Goal: Task Accomplishment & Management: Complete application form

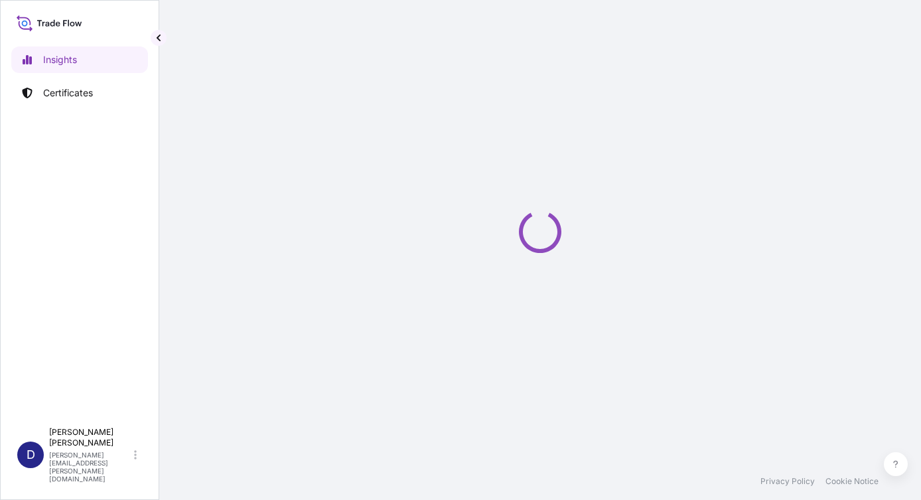
select select "2025"
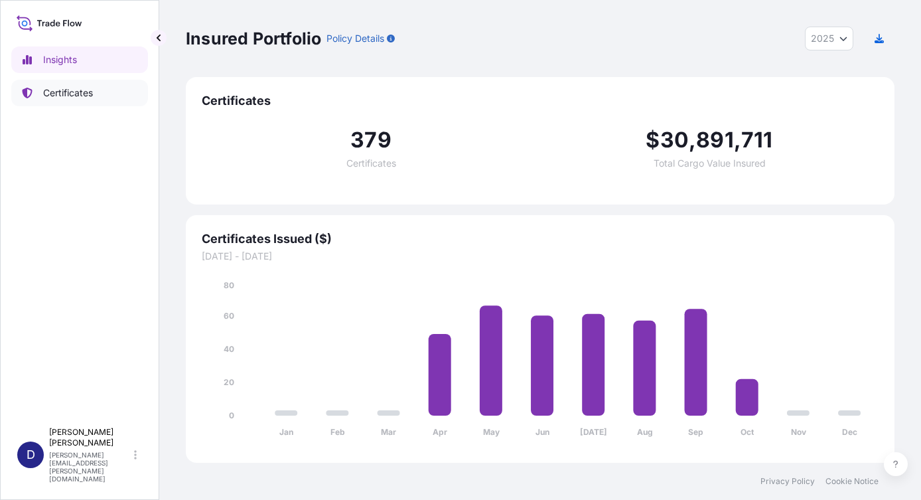
click at [75, 96] on p "Certificates" at bounding box center [68, 92] width 50 height 13
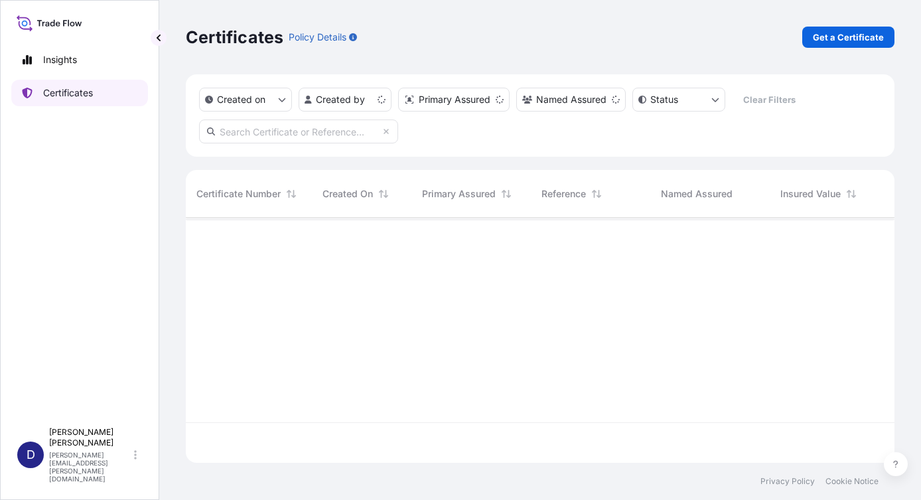
scroll to position [242, 699]
click at [850, 41] on p "Get a Certificate" at bounding box center [848, 37] width 71 height 13
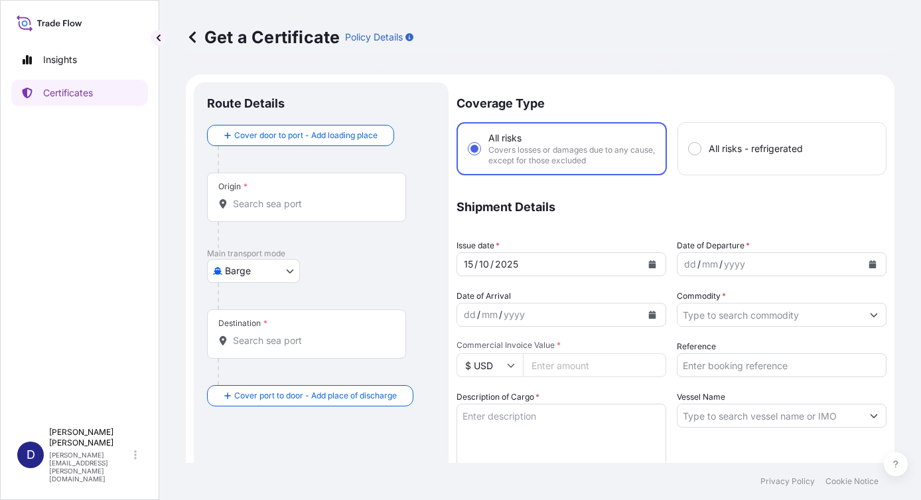
click at [289, 272] on body "Insights Certificates D [PERSON_NAME] [PERSON_NAME][EMAIL_ADDRESS][PERSON_NAME]…" at bounding box center [460, 250] width 921 height 500
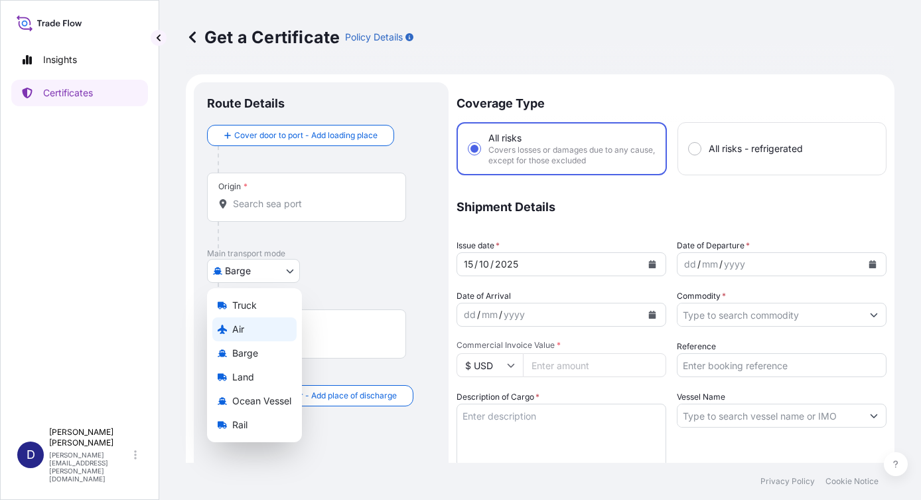
click at [257, 335] on div "Air" at bounding box center [254, 329] width 84 height 24
select select "Air"
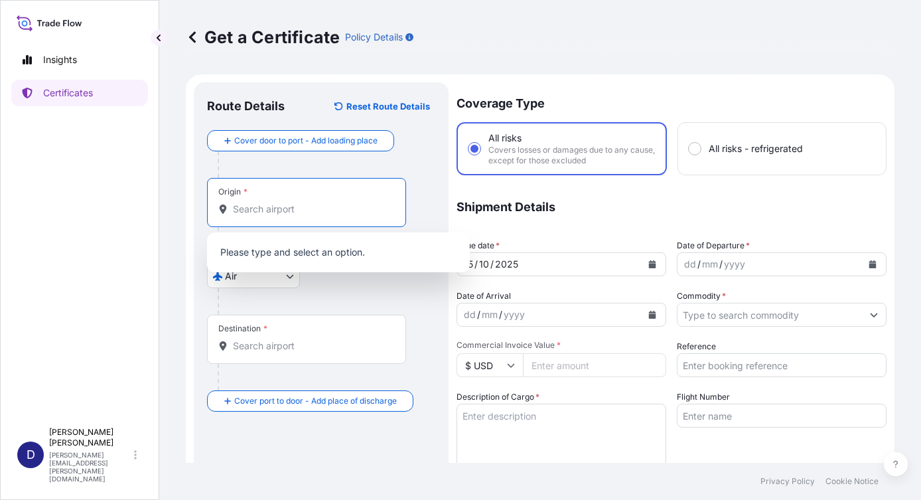
click at [272, 210] on input "Origin *" at bounding box center [311, 208] width 157 height 13
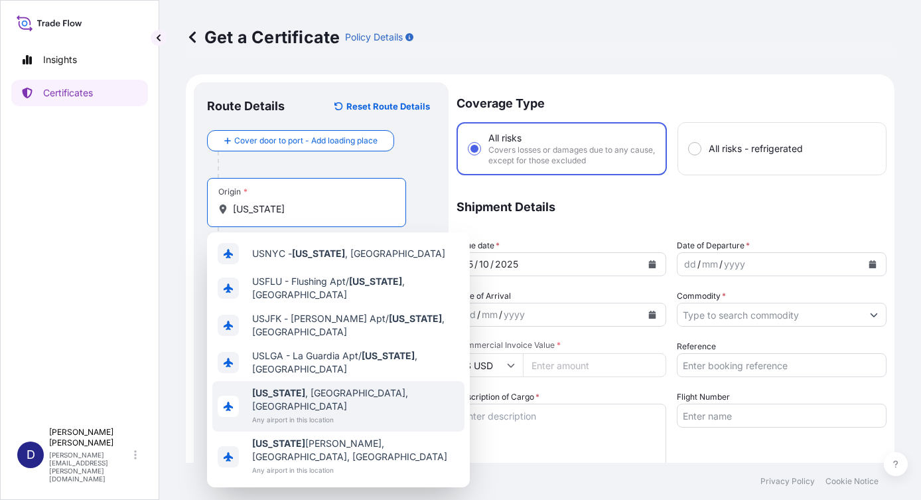
click at [322, 392] on span "[US_STATE] , [GEOGRAPHIC_DATA], [GEOGRAPHIC_DATA]" at bounding box center [355, 399] width 207 height 27
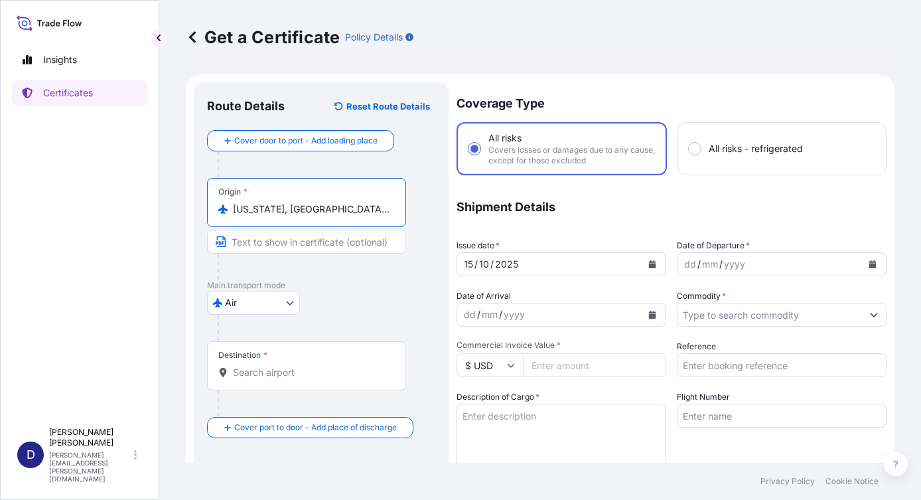
type input "[US_STATE], [GEOGRAPHIC_DATA], [GEOGRAPHIC_DATA]"
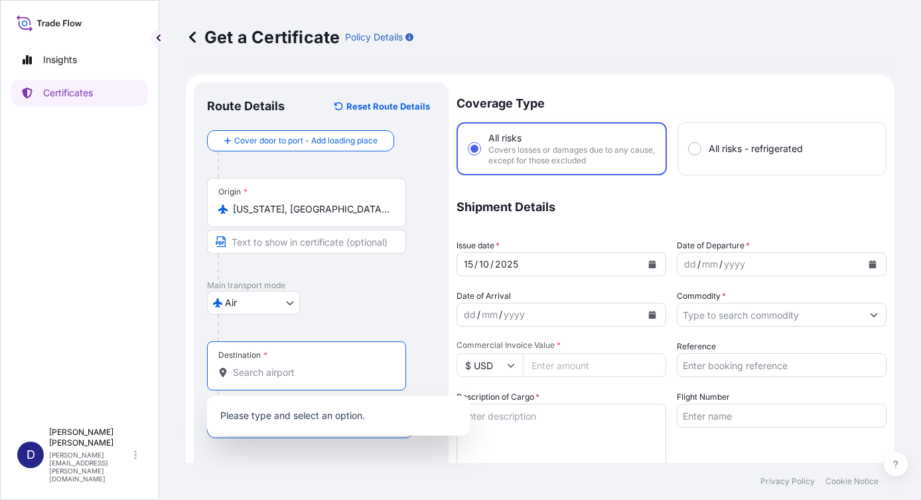
click at [257, 370] on input "Destination *" at bounding box center [311, 372] width 157 height 13
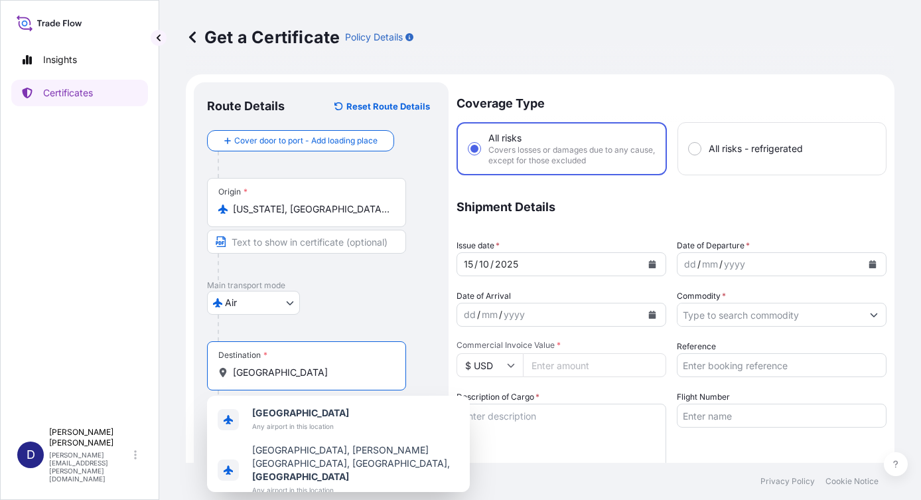
drag, startPoint x: 275, startPoint y: 368, endPoint x: 163, endPoint y: 368, distance: 112.2
click at [163, 368] on div "Get a Certificate Policy Details Route Details Reset Route Details Cover door t…" at bounding box center [540, 231] width 762 height 463
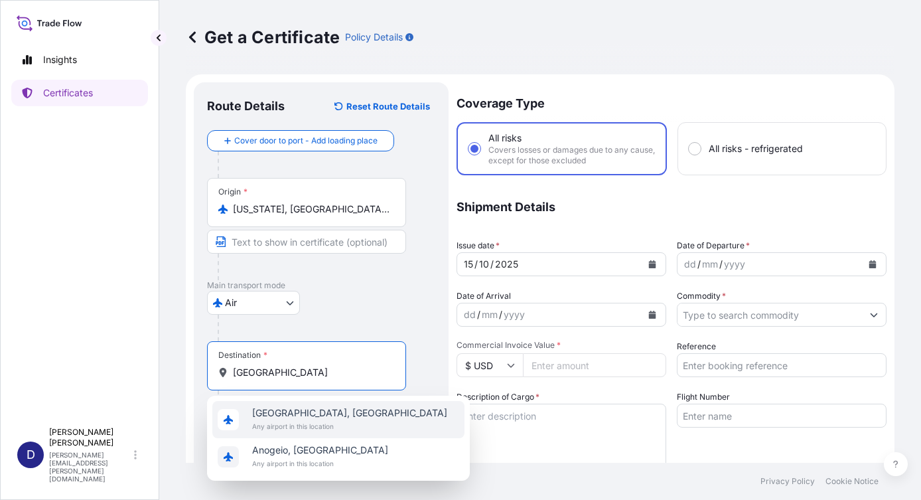
click at [293, 415] on span "[GEOGRAPHIC_DATA], [GEOGRAPHIC_DATA]" at bounding box center [349, 412] width 195 height 13
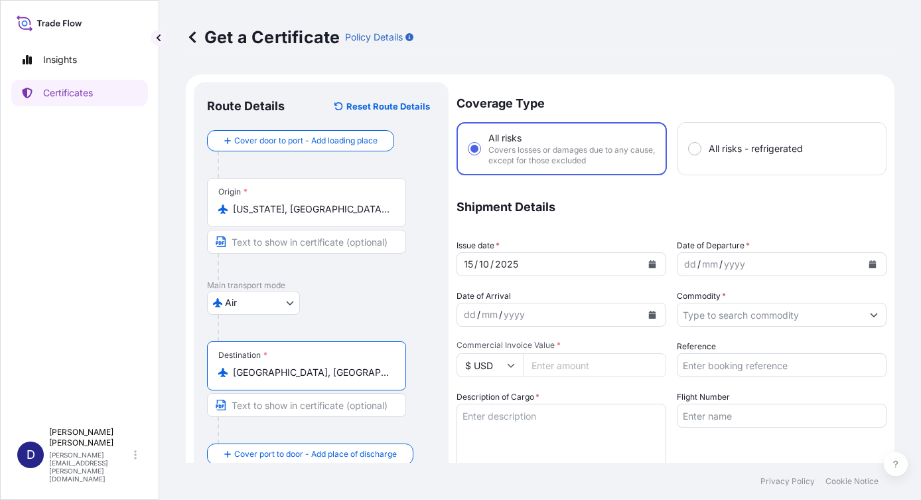
type input "[GEOGRAPHIC_DATA], [GEOGRAPHIC_DATA]"
click at [728, 264] on div "yyyy" at bounding box center [735, 264] width 24 height 16
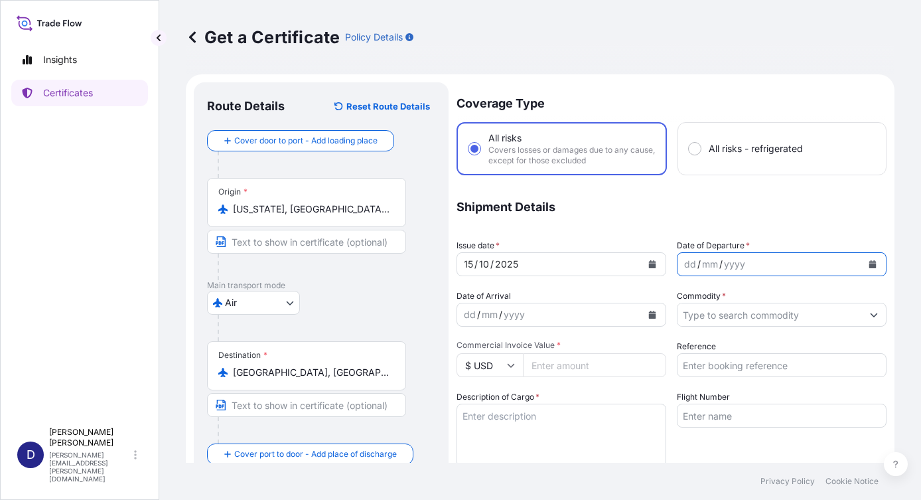
click at [869, 265] on icon "Calendar" at bounding box center [872, 264] width 7 height 8
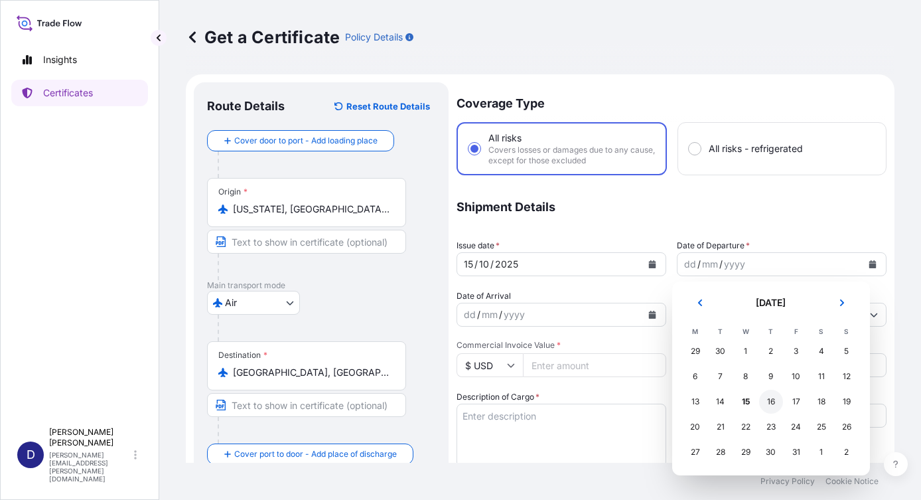
click at [769, 400] on div "16" at bounding box center [771, 402] width 24 height 24
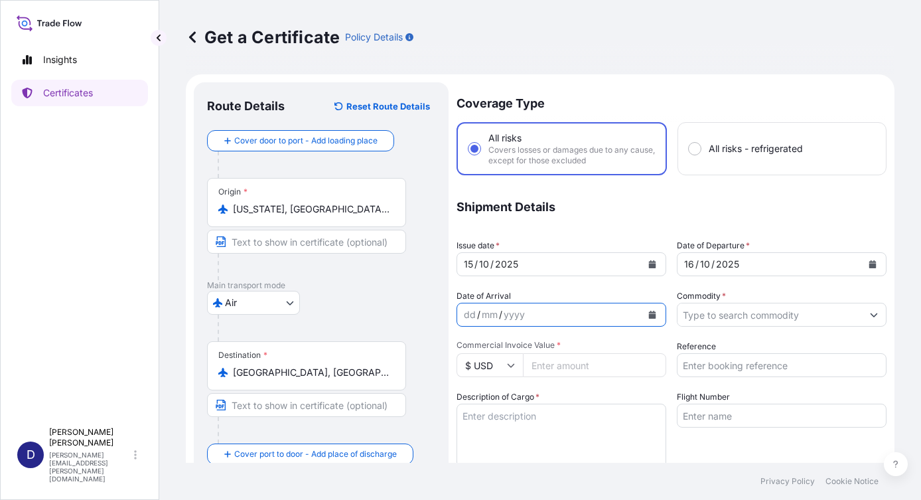
click at [648, 318] on icon "Calendar" at bounding box center [652, 315] width 8 height 8
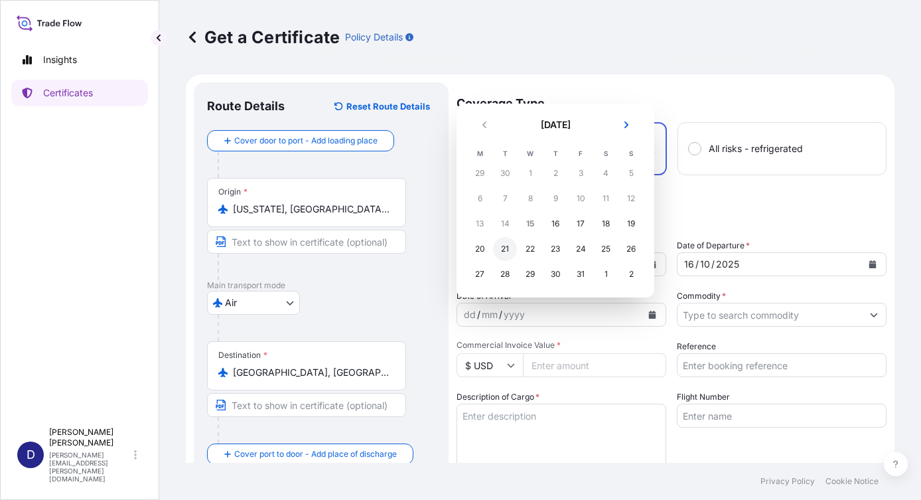
click at [503, 248] on div "21" at bounding box center [505, 249] width 24 height 24
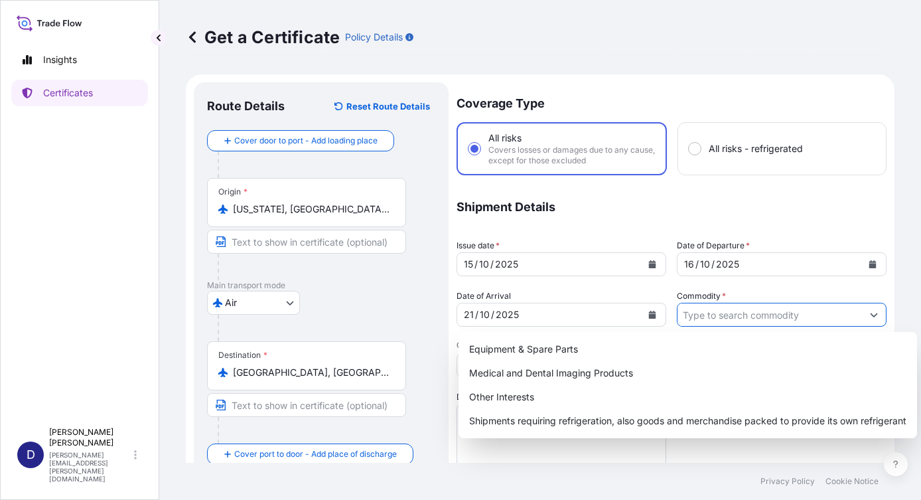
click at [716, 313] on input "Commodity *" at bounding box center [770, 315] width 185 height 24
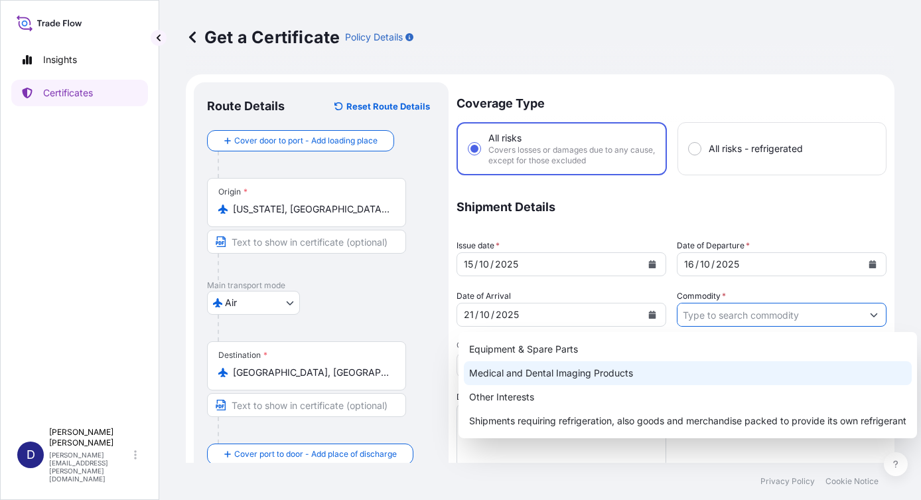
click at [536, 376] on div "Medical and Dental Imaging Products" at bounding box center [688, 373] width 448 height 24
type input "Medical and Dental Imaging Products"
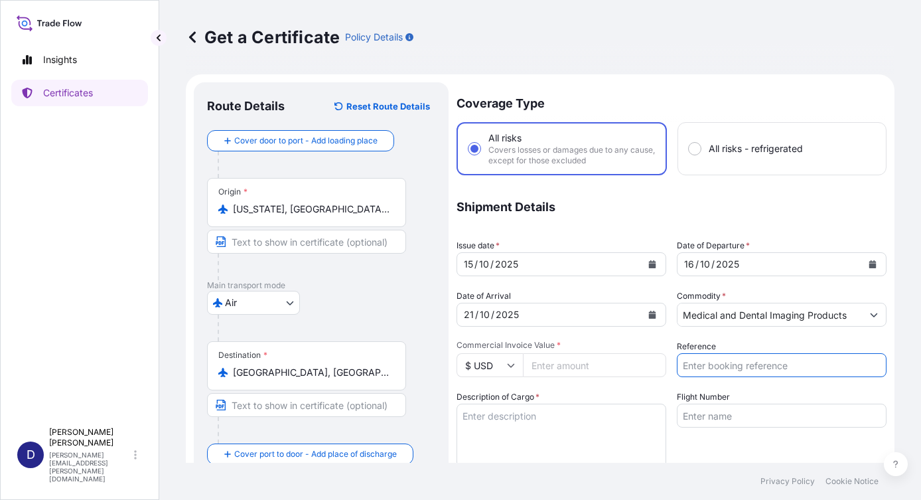
click at [707, 366] on input "Reference" at bounding box center [782, 365] width 210 height 24
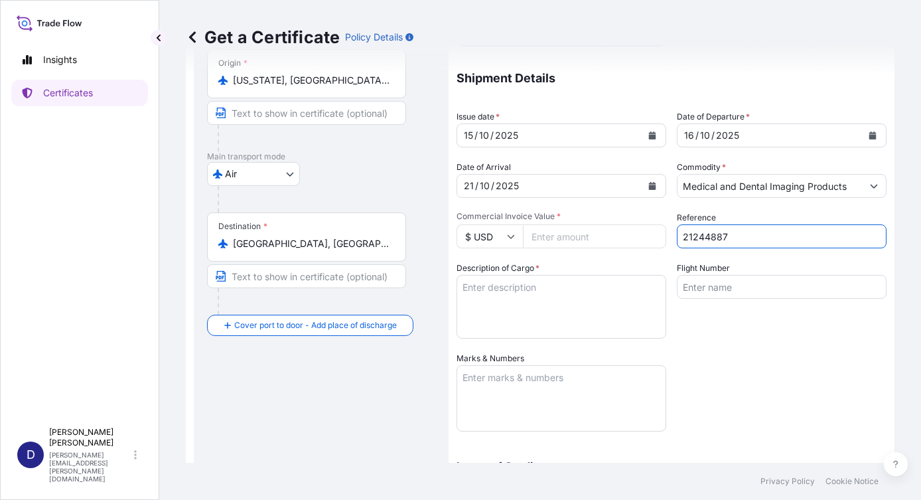
scroll to position [133, 0]
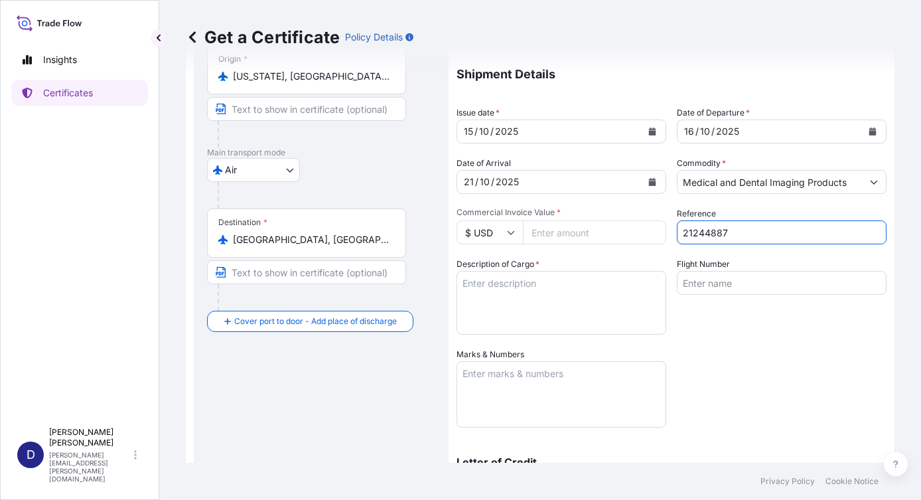
type input "21244887"
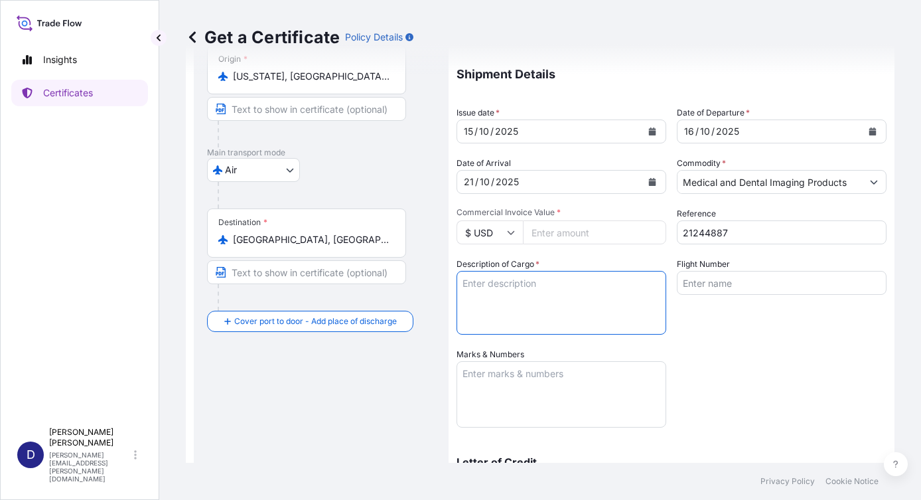
click at [475, 279] on textarea "Description of Cargo *" at bounding box center [562, 303] width 210 height 64
type textarea "1 Barcode Reader 1 Weight Distribution Cap - 1717"
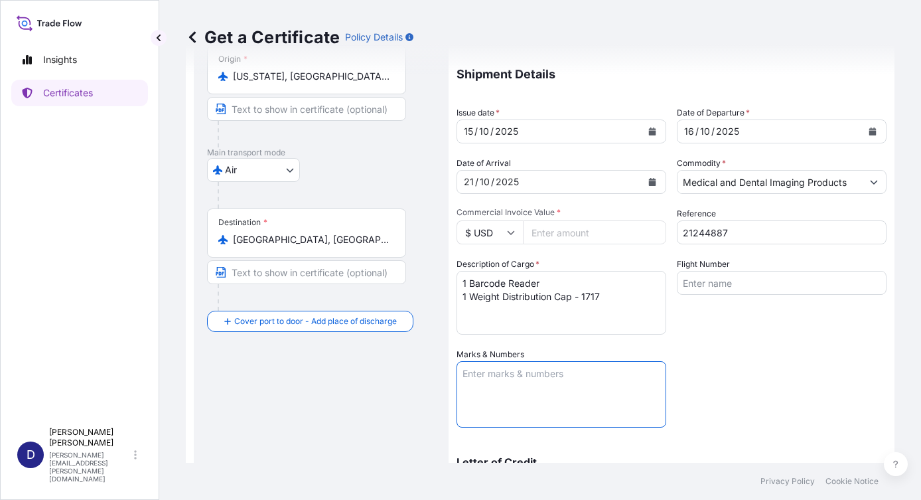
click at [490, 371] on textarea "Marks & Numbers" at bounding box center [562, 394] width 210 height 66
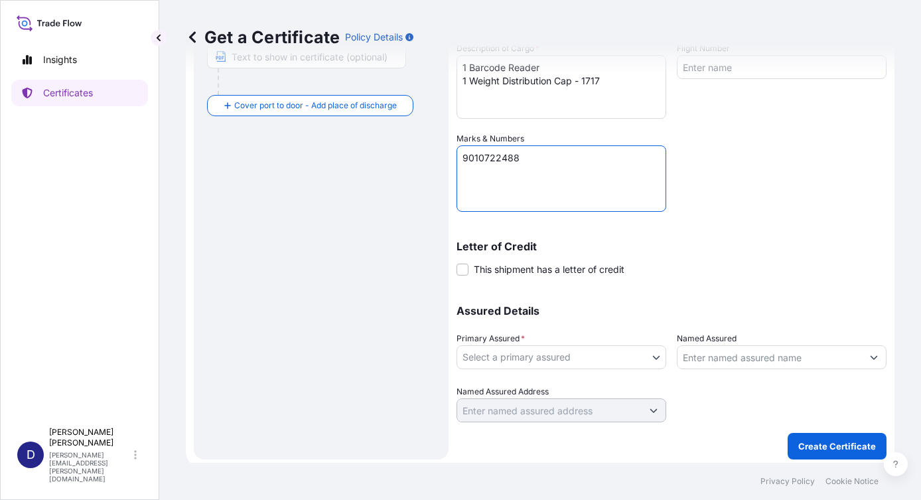
scroll to position [353, 0]
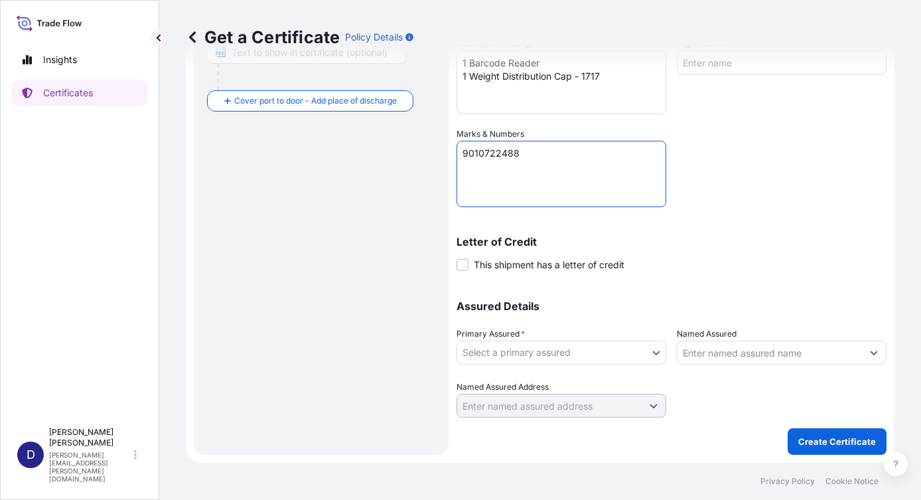
type textarea "9010722488"
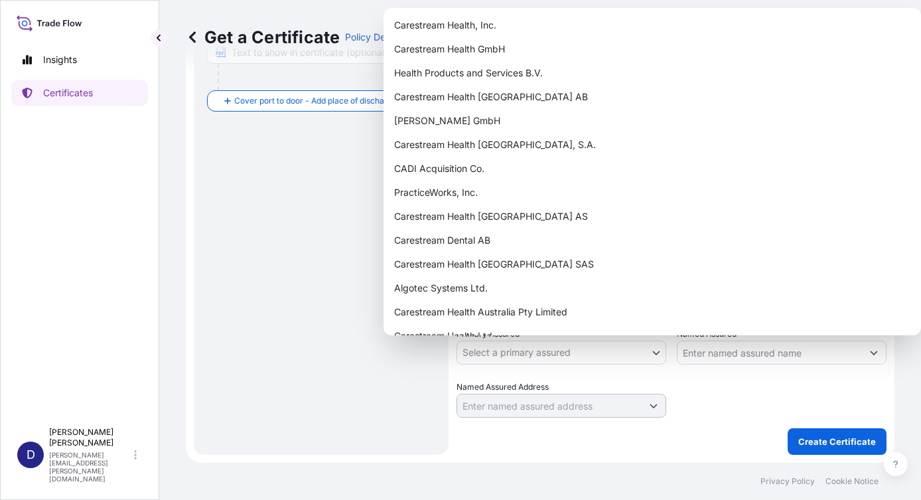
click at [649, 352] on body "Insights Certificates D [PERSON_NAME] [PERSON_NAME][EMAIL_ADDRESS][PERSON_NAME]…" at bounding box center [460, 250] width 921 height 500
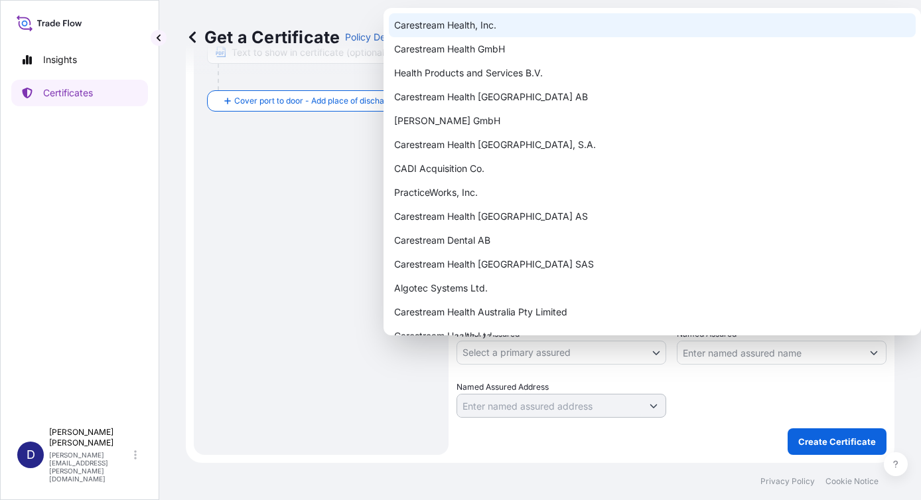
click at [461, 23] on div "Carestream Health, Inc." at bounding box center [652, 25] width 527 height 24
select select "32008"
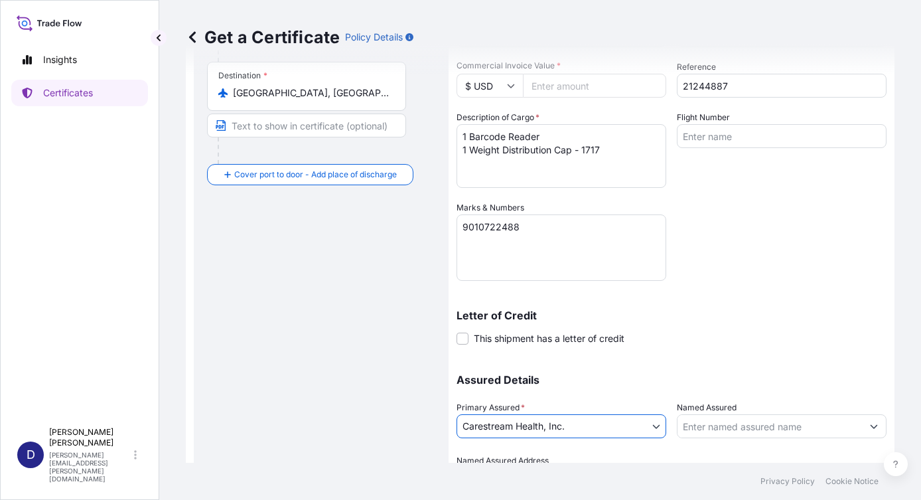
scroll to position [154, 0]
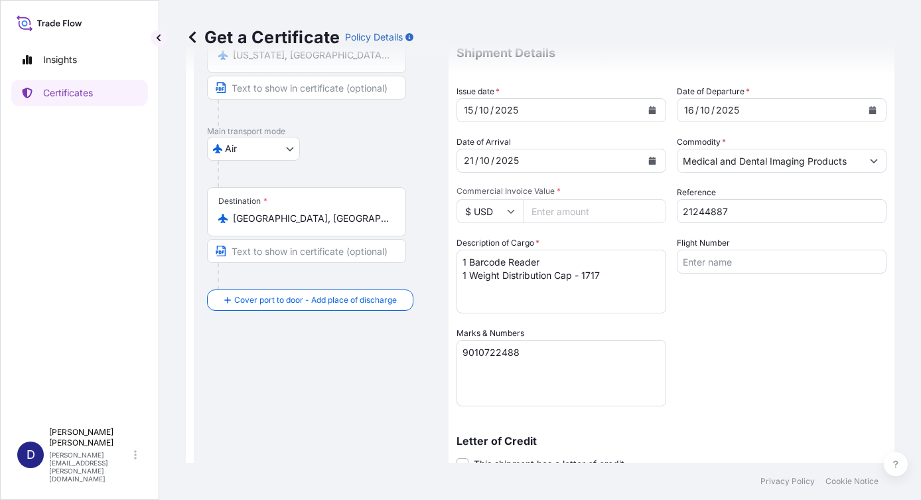
click at [538, 208] on input "Commercial Invoice Value *" at bounding box center [594, 211] width 143 height 24
type input "919.74"
drag, startPoint x: 725, startPoint y: 348, endPoint x: 697, endPoint y: 324, distance: 36.7
click at [725, 346] on div "Coverage Type All risks Covers losses or damages due to any cause, except for t…" at bounding box center [672, 272] width 430 height 688
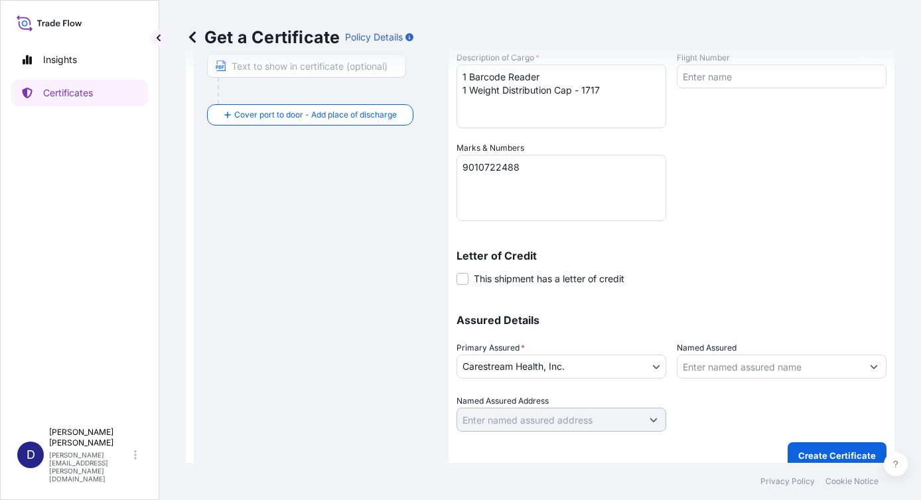
scroll to position [353, 0]
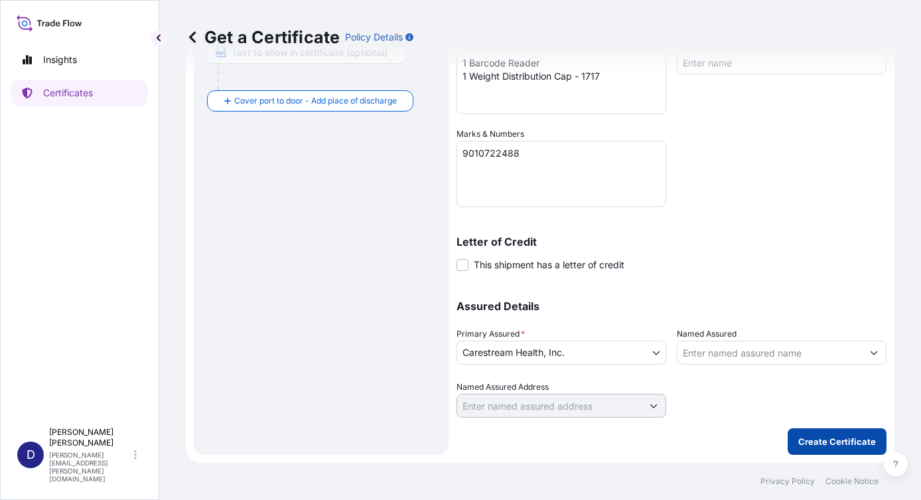
click at [834, 438] on p "Create Certificate" at bounding box center [837, 441] width 78 height 13
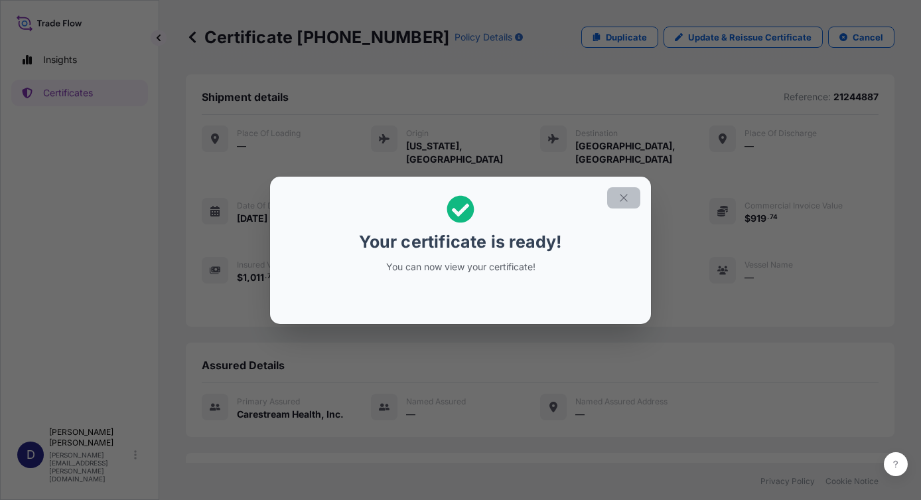
click at [621, 196] on icon "button" at bounding box center [624, 198] width 12 height 12
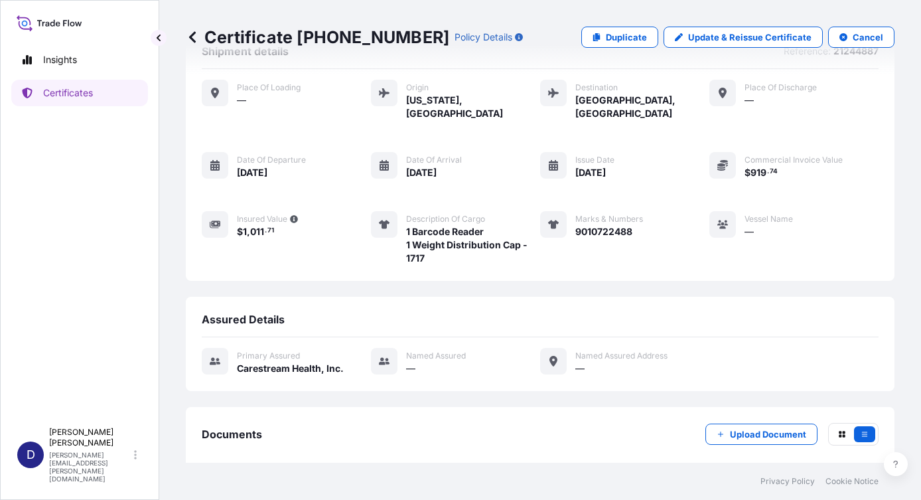
scroll to position [101, 0]
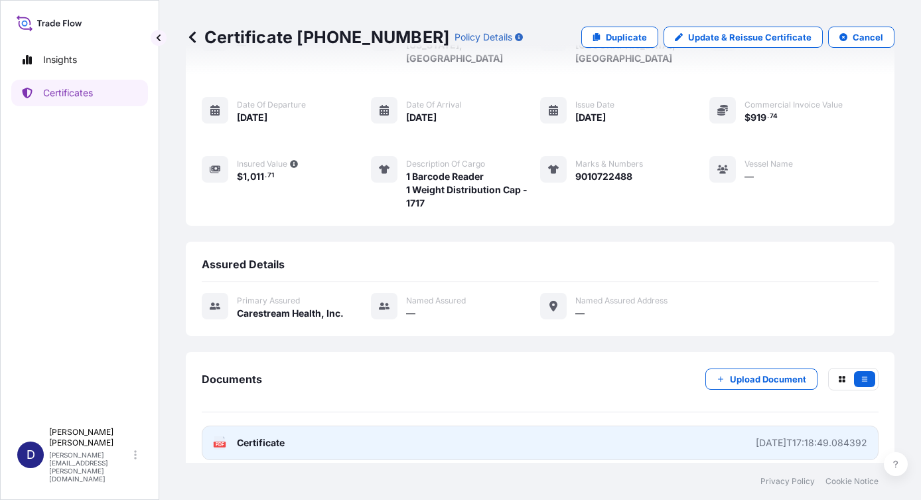
drag, startPoint x: 265, startPoint y: 439, endPoint x: 269, endPoint y: 422, distance: 17.7
click at [269, 425] on link "PDF Certificate [DATE]T17:18:49.084392" at bounding box center [540, 442] width 677 height 35
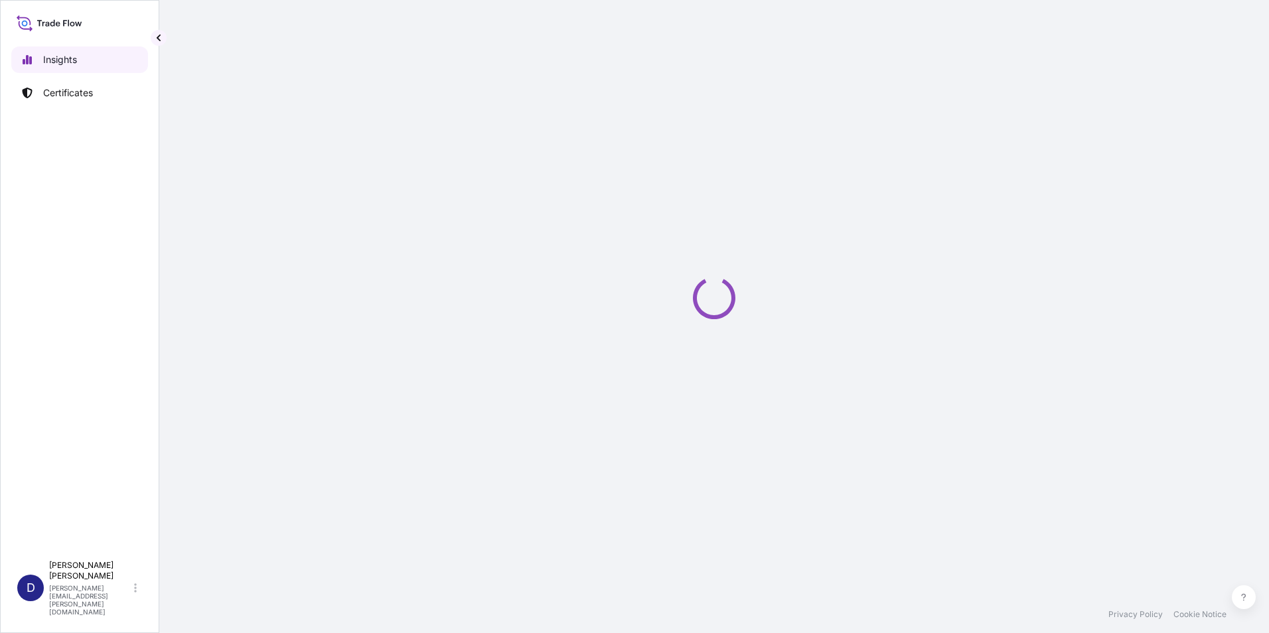
select select "2025"
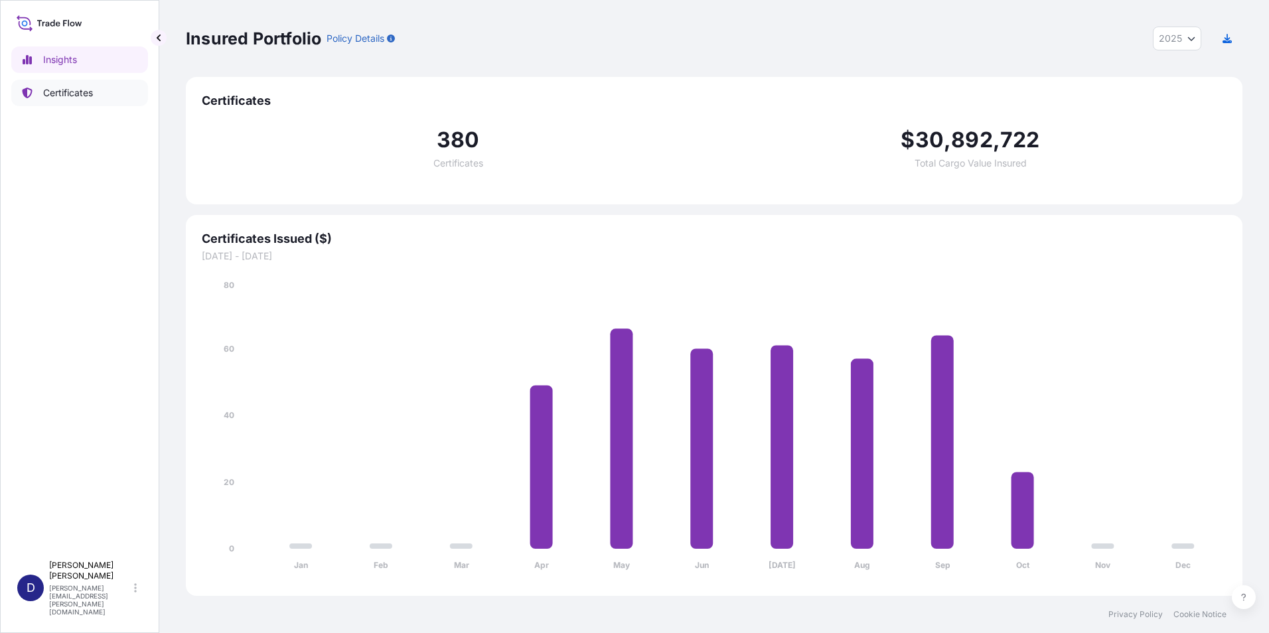
click at [74, 94] on p "Certificates" at bounding box center [68, 92] width 50 height 13
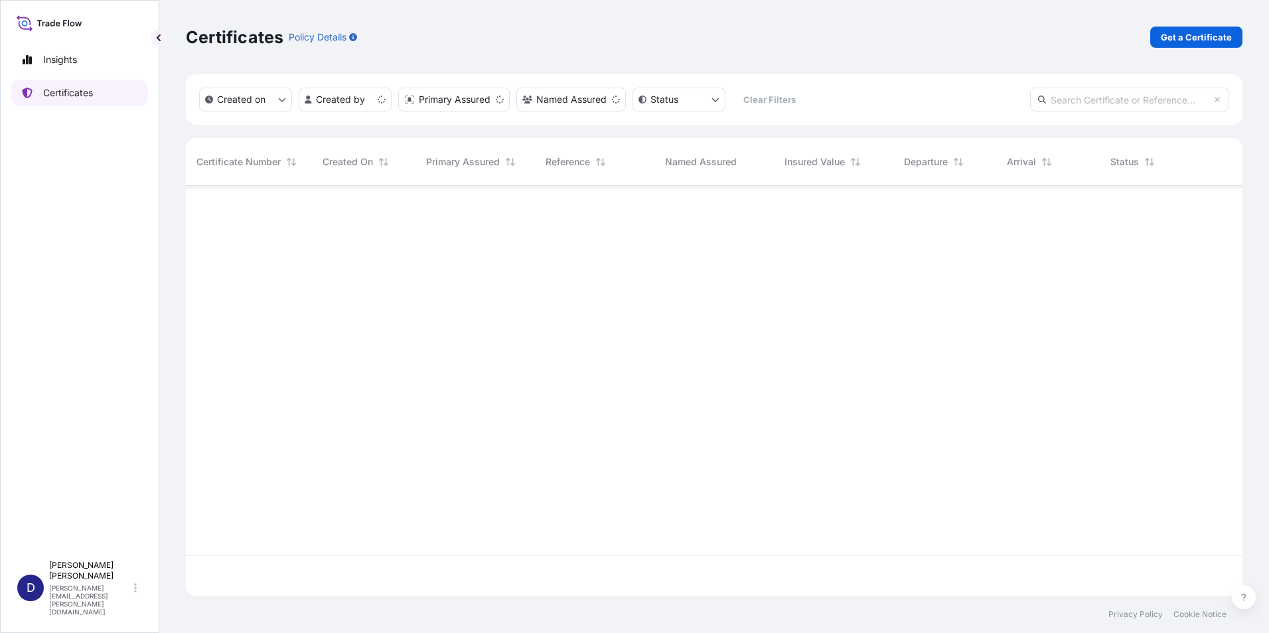
scroll to position [408, 1047]
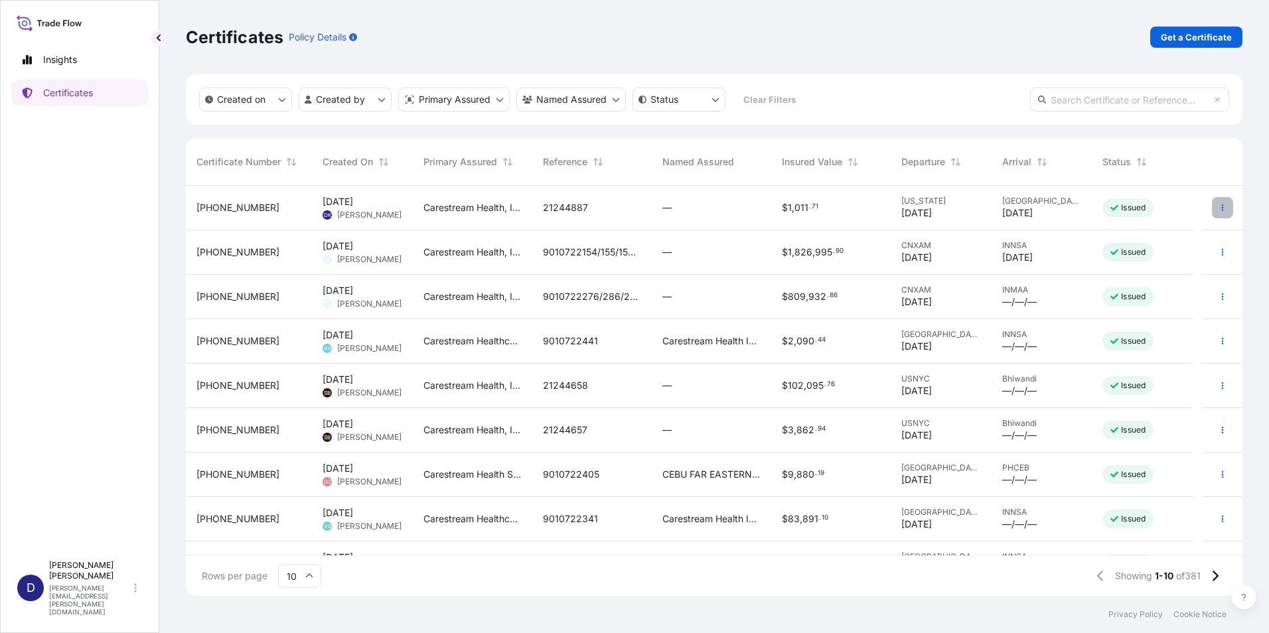
click at [1219, 208] on icon "button" at bounding box center [1223, 208] width 8 height 8
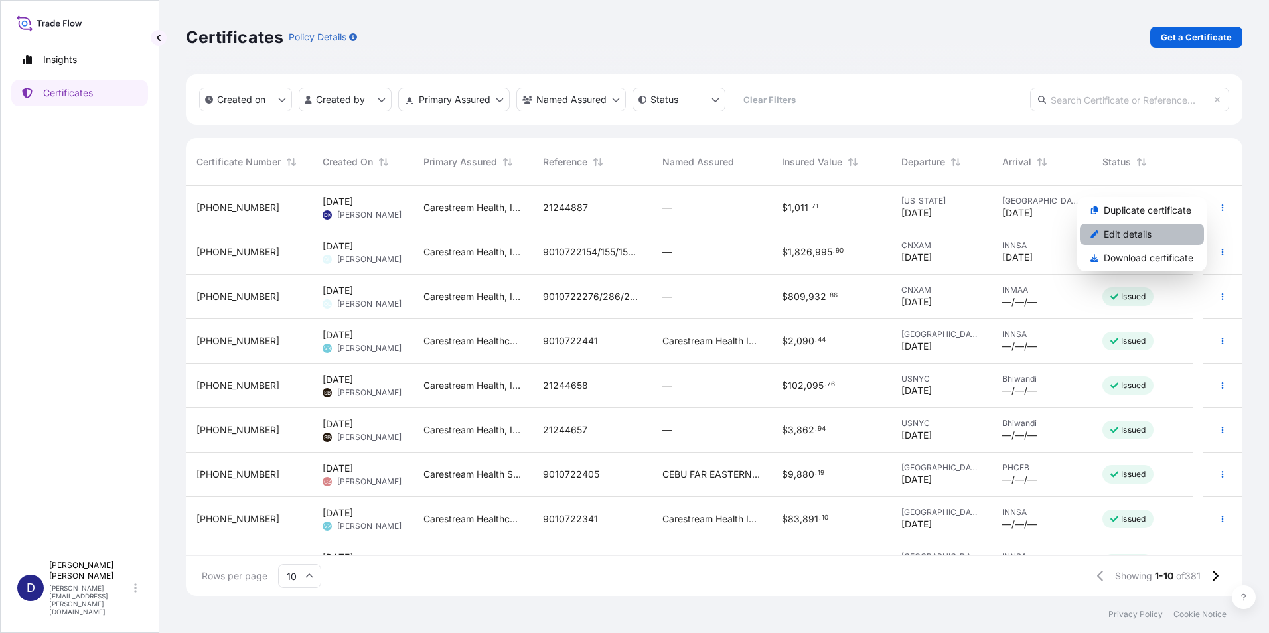
click at [1132, 238] on p "Edit details" at bounding box center [1128, 234] width 48 height 13
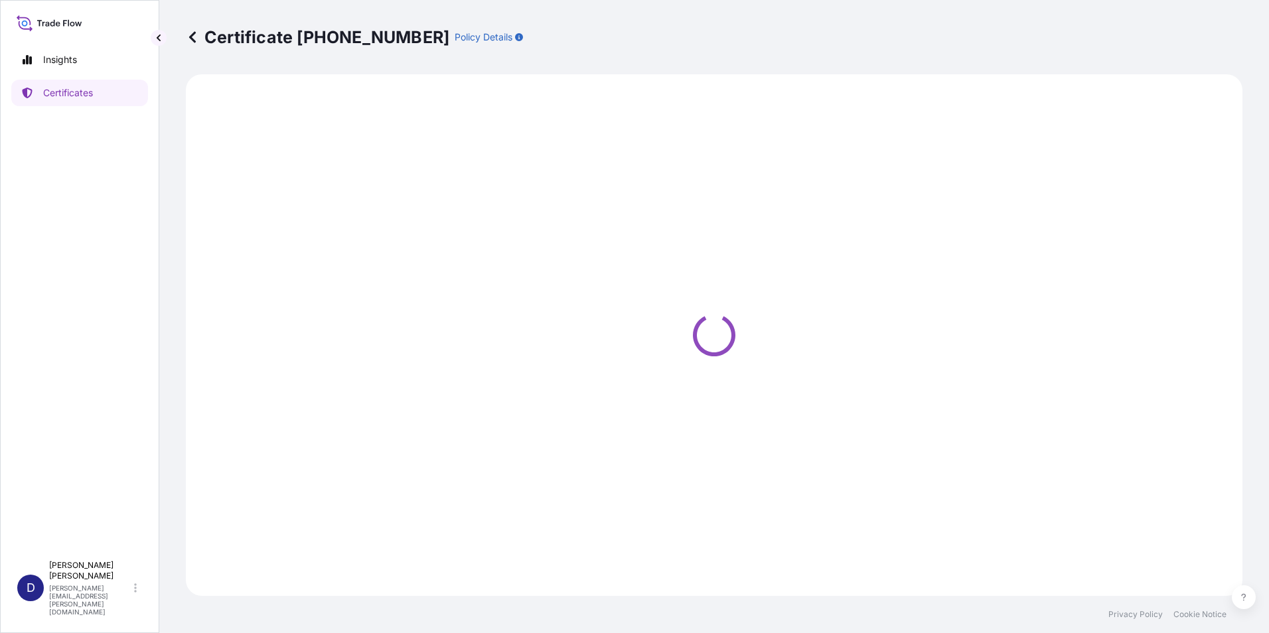
select select "Air"
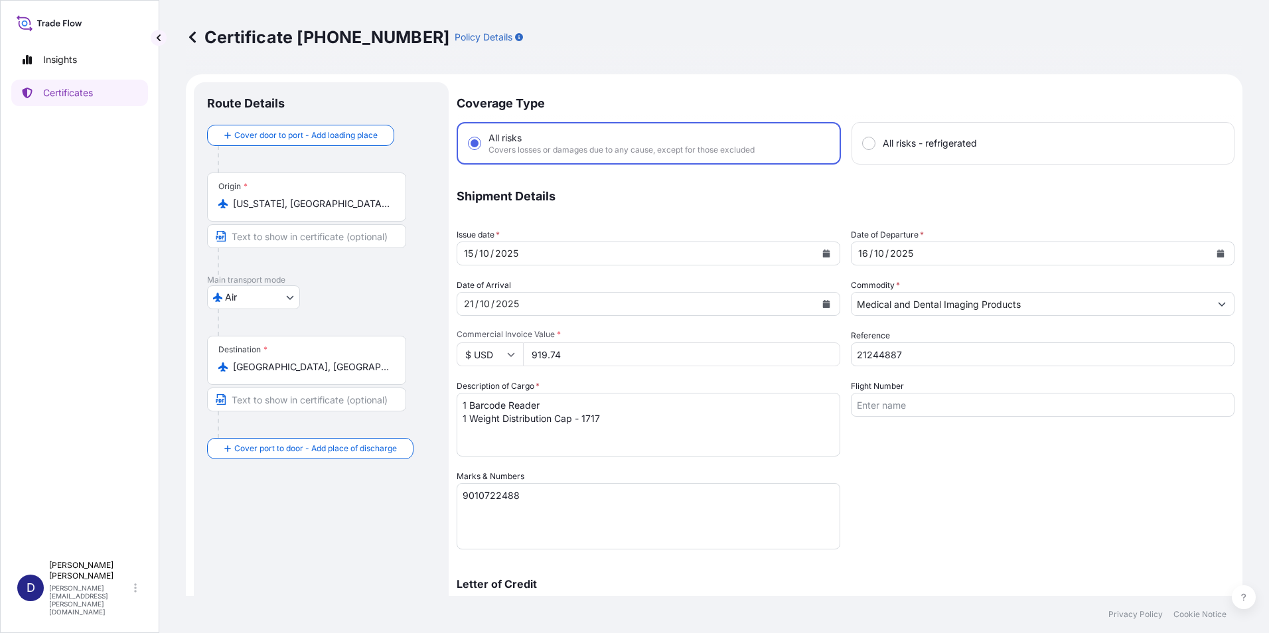
select select "32008"
click at [884, 356] on input "21244887" at bounding box center [1043, 354] width 384 height 24
type input "21244687"
click at [518, 496] on textarea "9010722488" at bounding box center [649, 516] width 384 height 66
type textarea "9010722486"
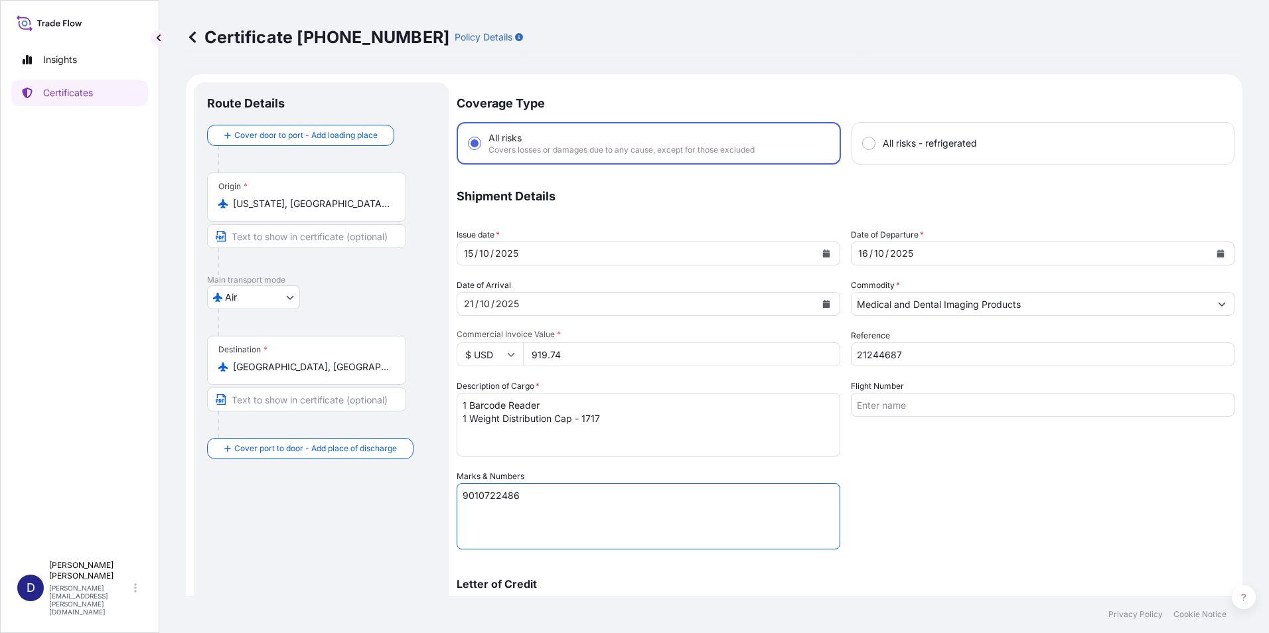
click at [615, 574] on div "Letter of Credit This shipment has a letter of credit Letter of credit * Letter…" at bounding box center [846, 588] width 778 height 51
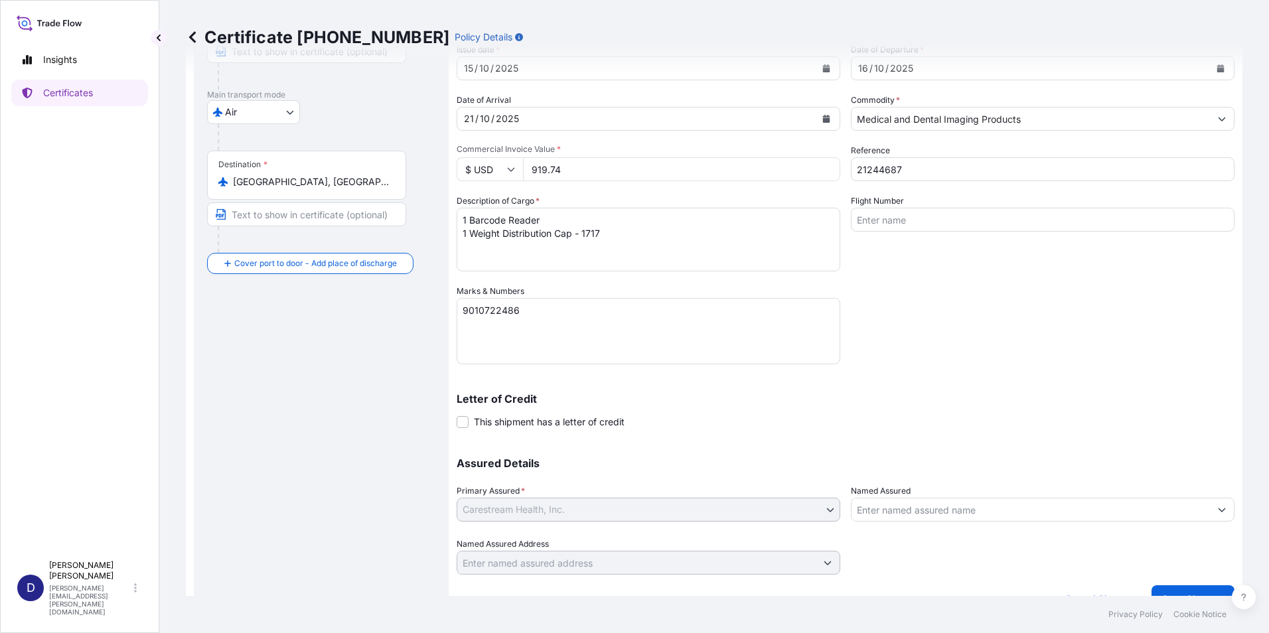
scroll to position [209, 0]
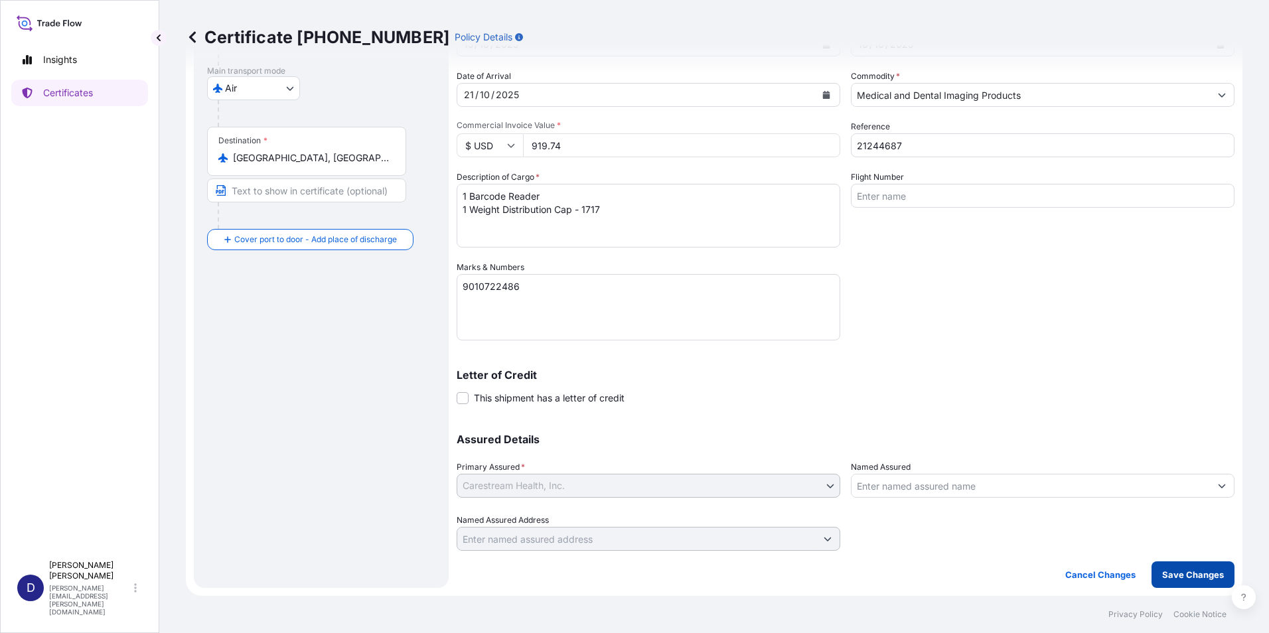
click at [1175, 580] on p "Save Changes" at bounding box center [1193, 574] width 62 height 13
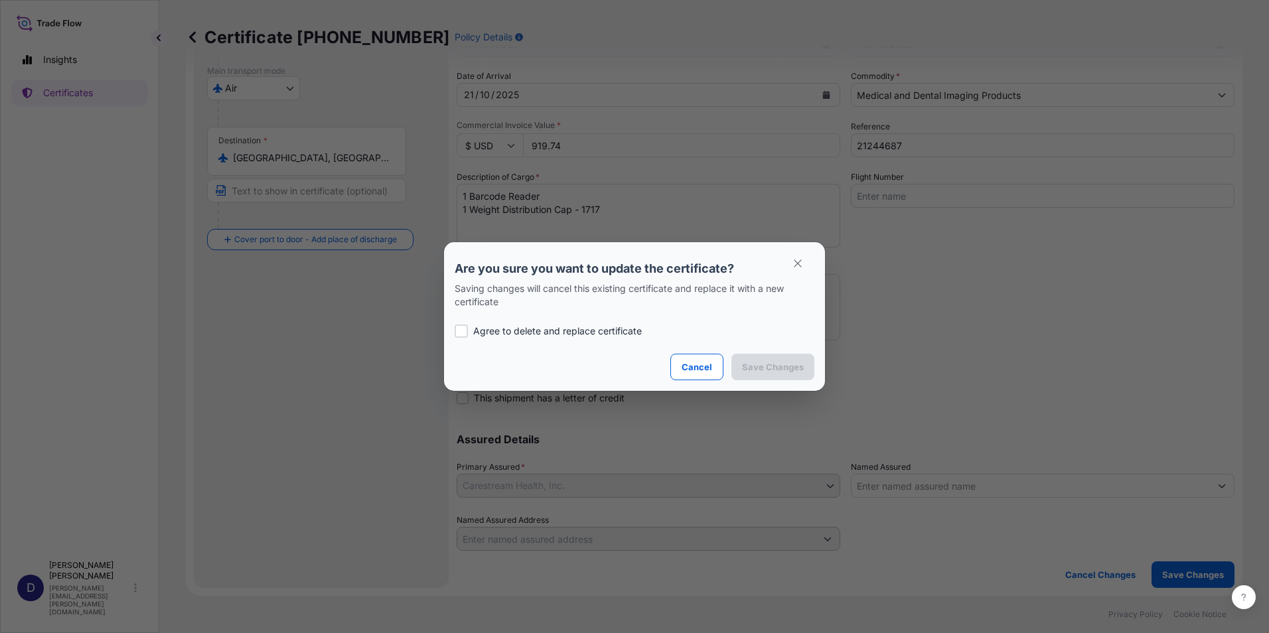
click at [463, 332] on div at bounding box center [461, 331] width 13 height 13
checkbox input "true"
click at [783, 366] on p "Save Changes" at bounding box center [773, 366] width 62 height 13
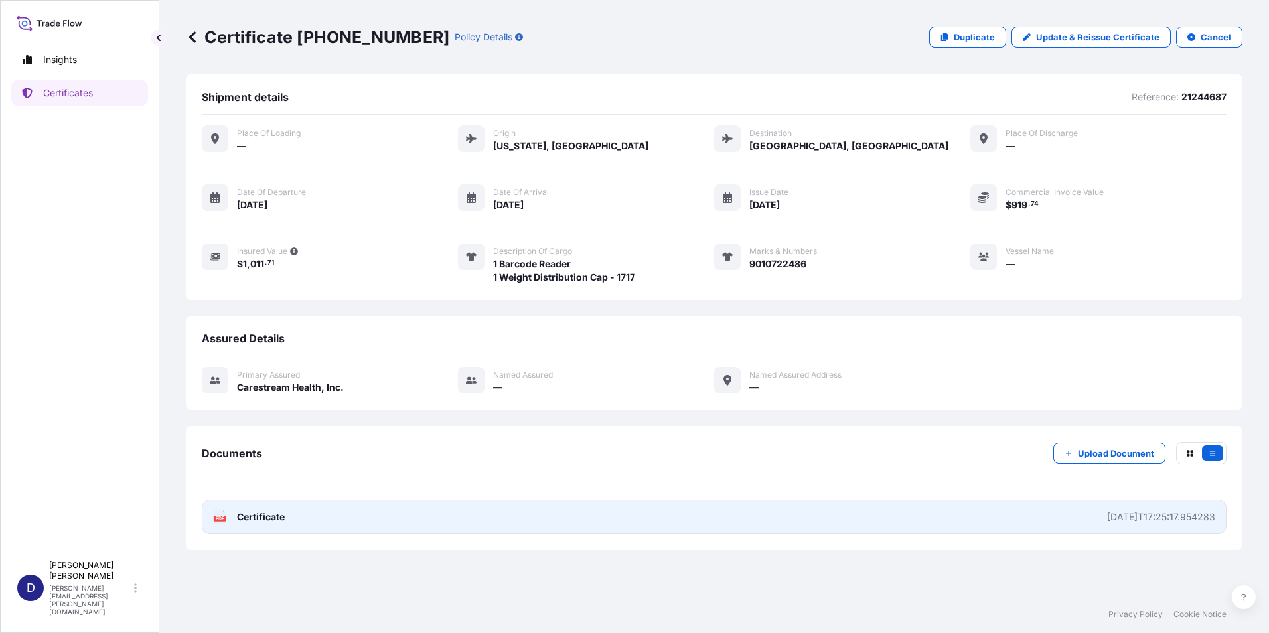
click at [263, 511] on span "Certificate" at bounding box center [261, 516] width 48 height 13
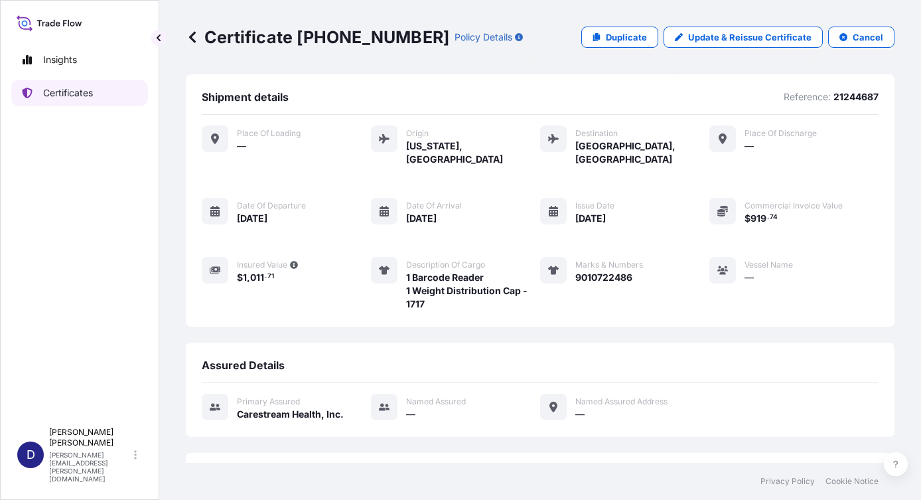
click at [70, 94] on p "Certificates" at bounding box center [68, 92] width 50 height 13
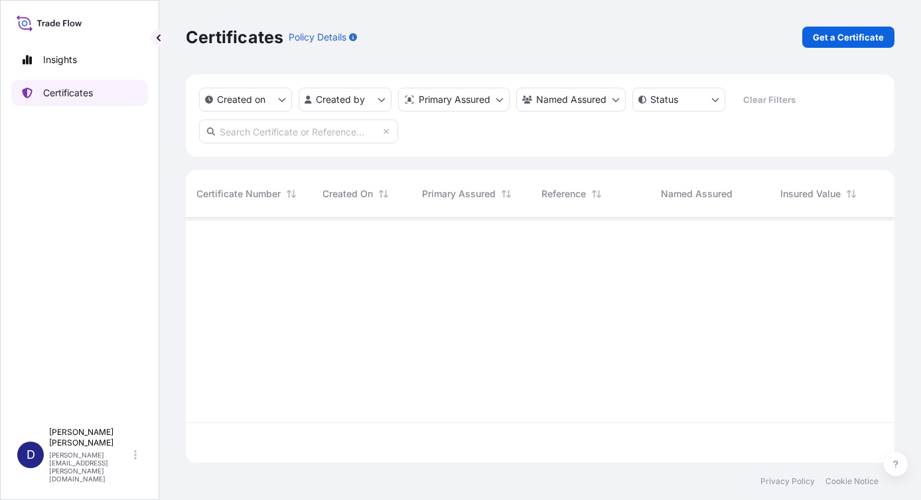
scroll to position [242, 699]
click at [844, 38] on p "Get a Certificate" at bounding box center [848, 37] width 71 height 13
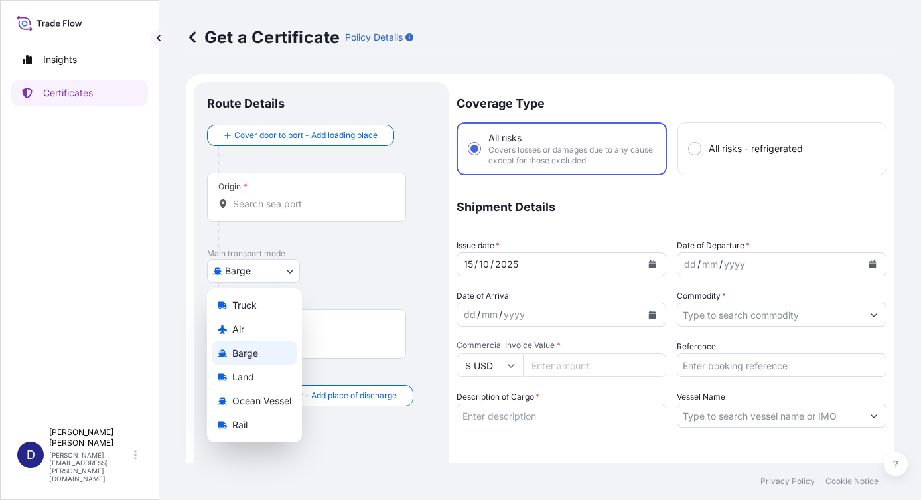
click at [287, 271] on body "Insights Certificates D Debra Kemp debra.kemp@carestream.com Get a Certificate …" at bounding box center [460, 250] width 921 height 500
click at [254, 326] on div "Air" at bounding box center [254, 329] width 84 height 24
select select "Air"
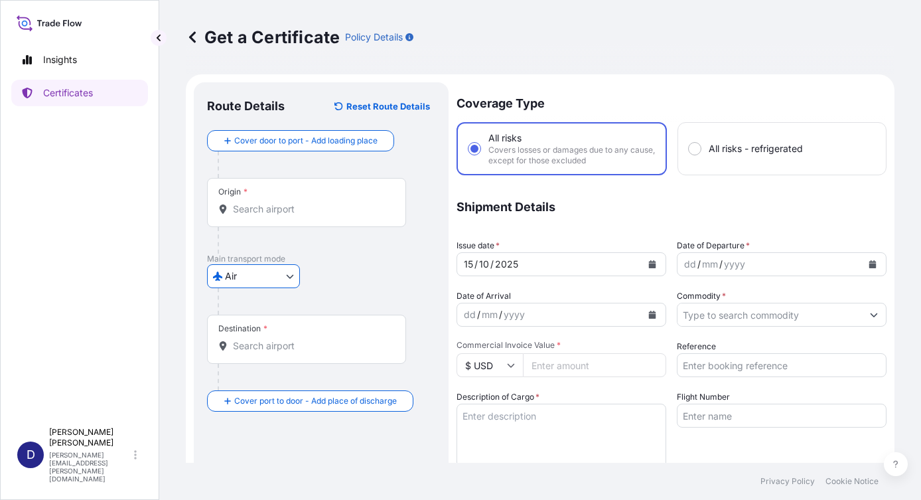
click at [255, 202] on input "Origin *" at bounding box center [311, 208] width 157 height 13
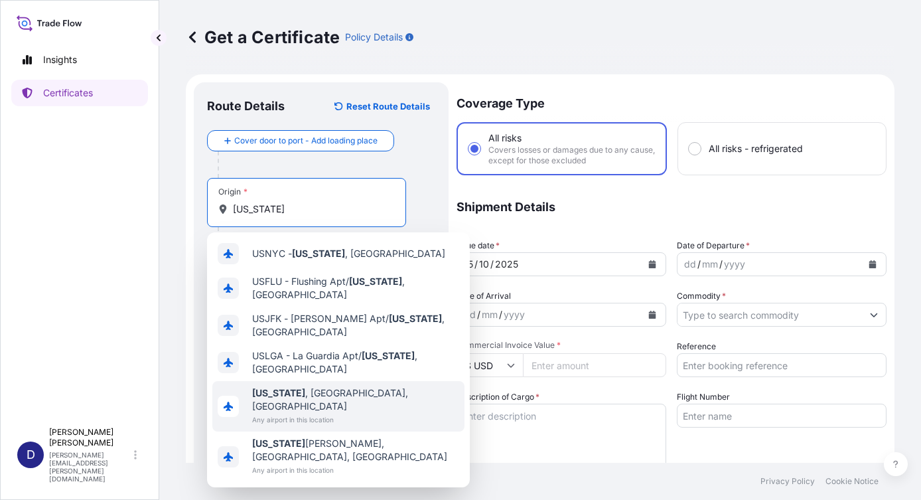
click at [304, 390] on span "[US_STATE] , [GEOGRAPHIC_DATA], [GEOGRAPHIC_DATA]" at bounding box center [355, 399] width 207 height 27
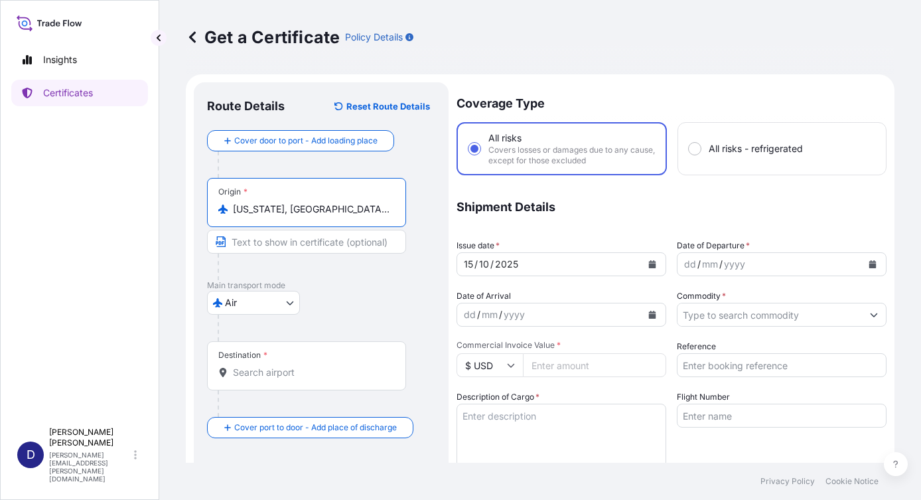
type input "[US_STATE], [GEOGRAPHIC_DATA], [GEOGRAPHIC_DATA]"
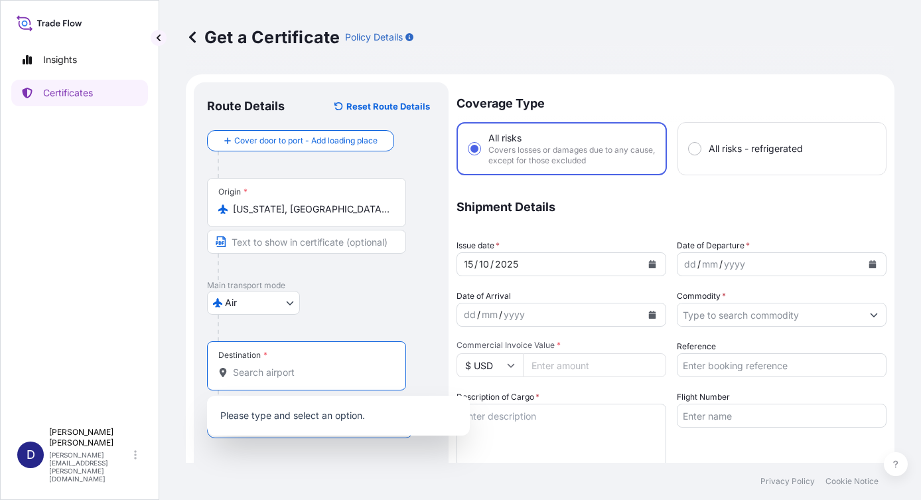
click at [259, 377] on input "Destination *" at bounding box center [311, 372] width 157 height 13
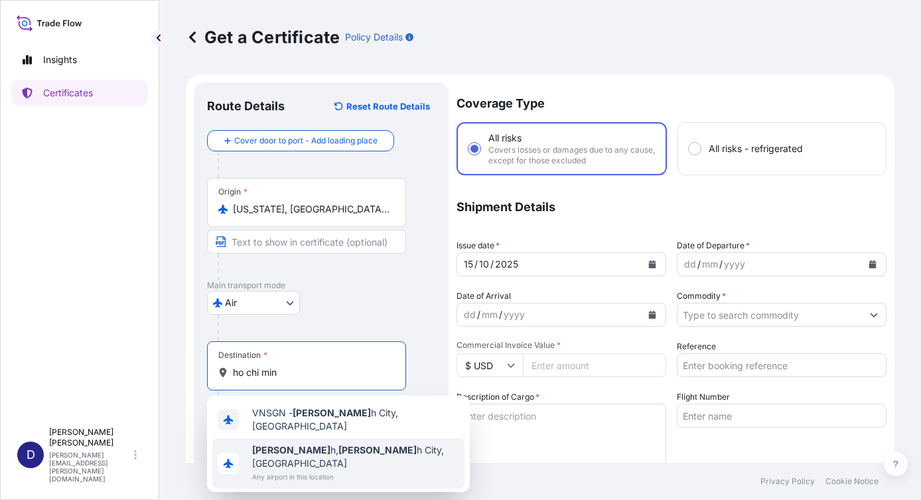
click at [290, 448] on b "Ho Chi Min" at bounding box center [291, 449] width 78 height 11
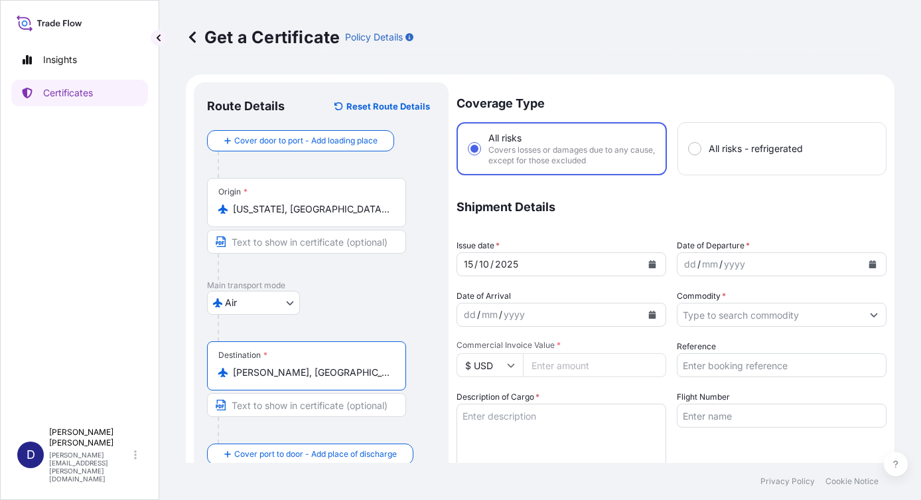
type input "Ho Chi Minh, Ho Chi Minh City, Vietnam"
click at [719, 261] on div "/" at bounding box center [720, 264] width 3 height 16
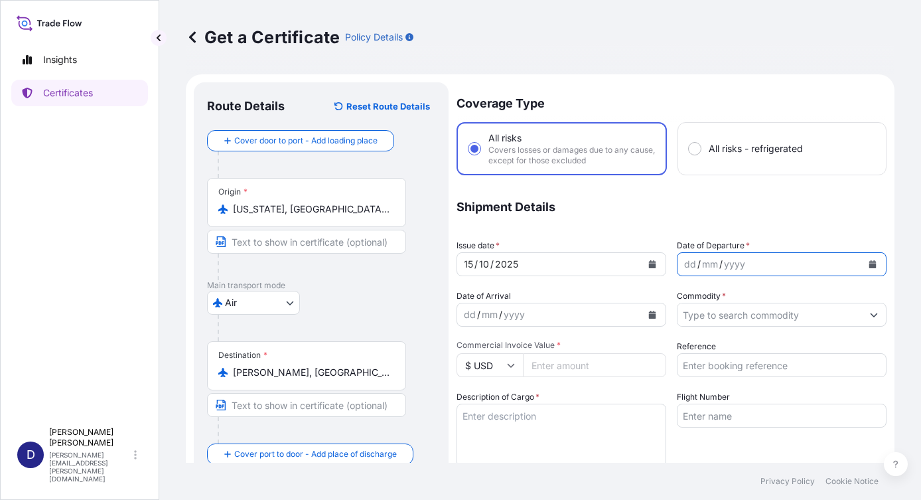
click at [869, 264] on icon "Calendar" at bounding box center [872, 264] width 7 height 8
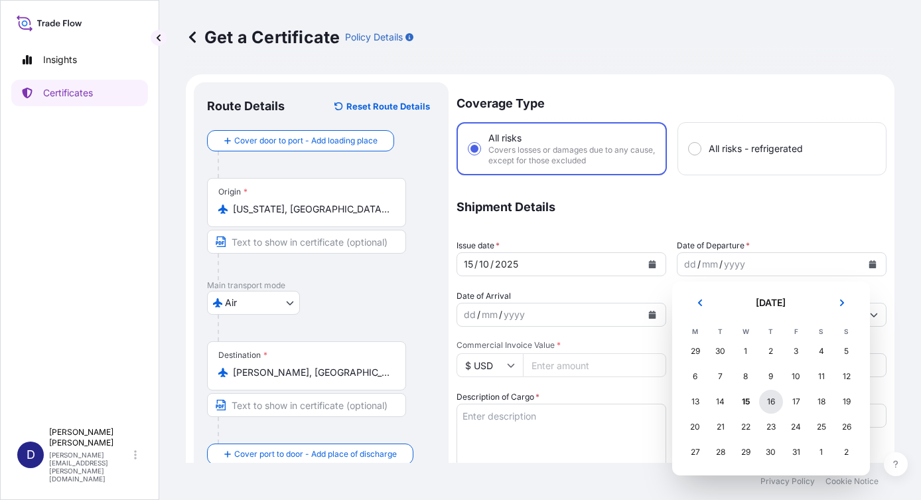
click at [772, 402] on div "16" at bounding box center [771, 402] width 24 height 24
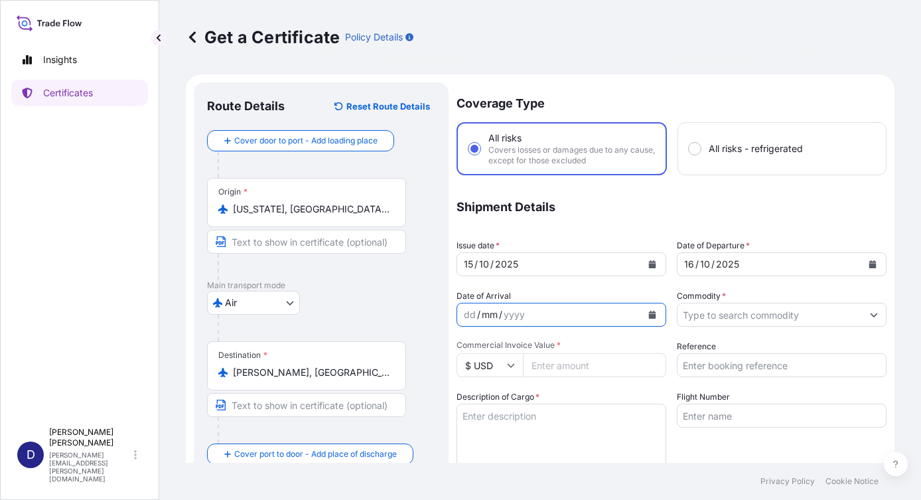
click at [488, 315] on div "mm" at bounding box center [490, 315] width 19 height 16
click at [649, 316] on icon "Calendar" at bounding box center [652, 315] width 7 height 8
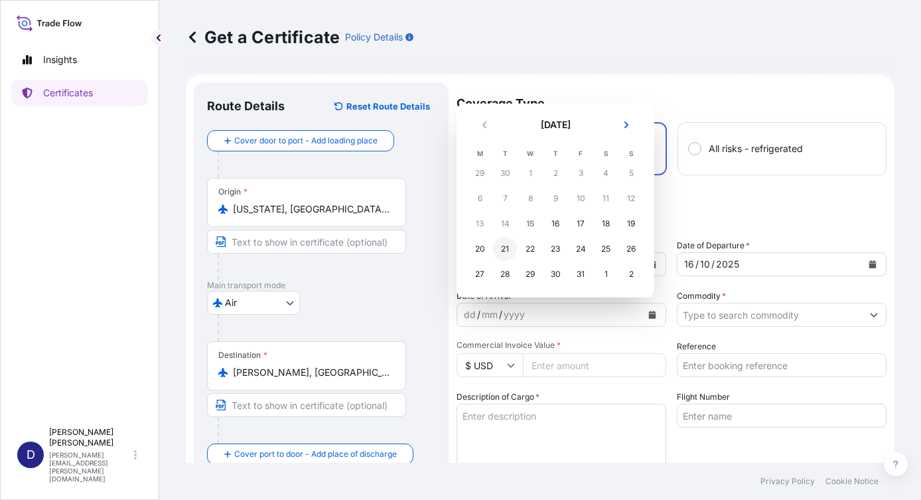
click at [508, 245] on div "21" at bounding box center [505, 249] width 24 height 24
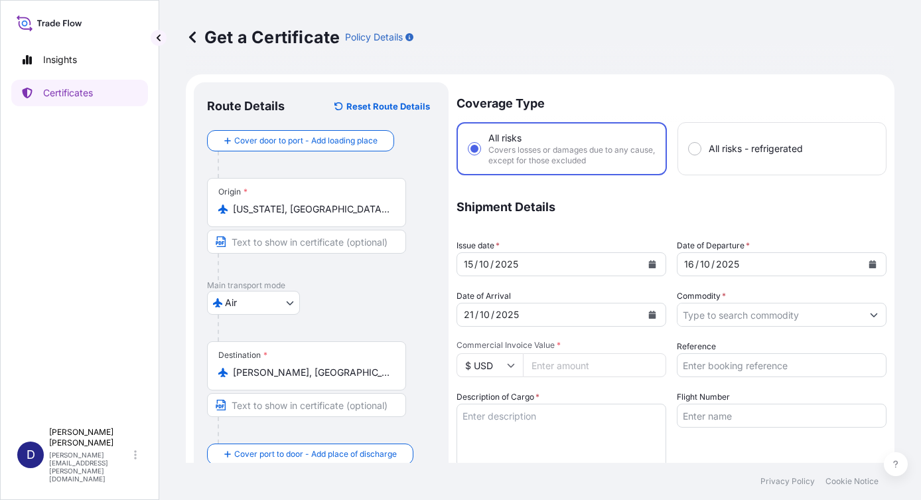
click at [561, 370] on input "Commercial Invoice Value *" at bounding box center [594, 365] width 143 height 24
type input "769.74"
click at [698, 362] on input "Reference" at bounding box center [782, 365] width 210 height 24
click at [697, 362] on input "2124686" at bounding box center [782, 365] width 210 height 24
type input "21244686"
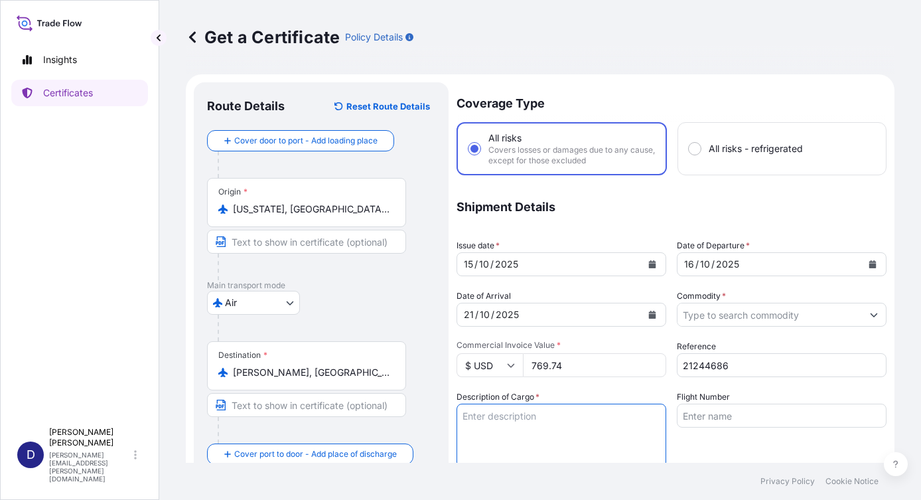
click at [531, 424] on textarea "Description of Cargo *" at bounding box center [562, 436] width 210 height 64
type textarea "1 Barcode Reader 1 Weight Distribution Cap - 1717"
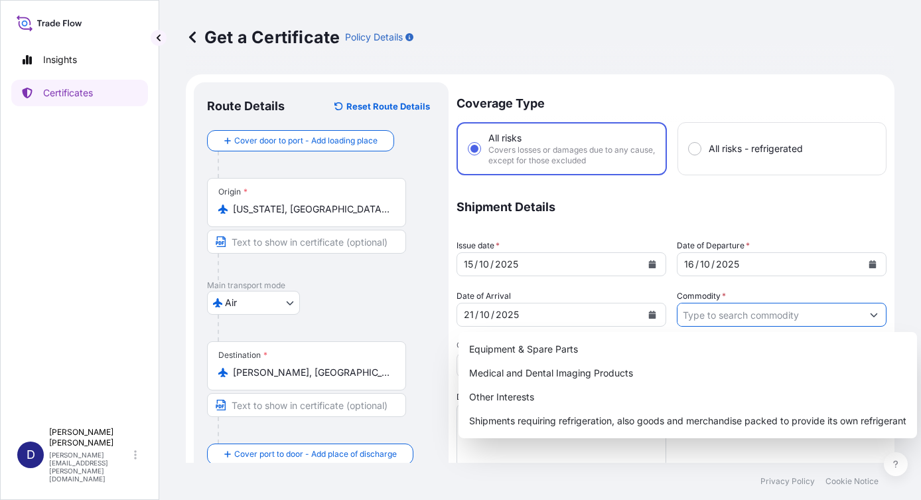
click at [862, 317] on button "Show suggestions" at bounding box center [874, 315] width 24 height 24
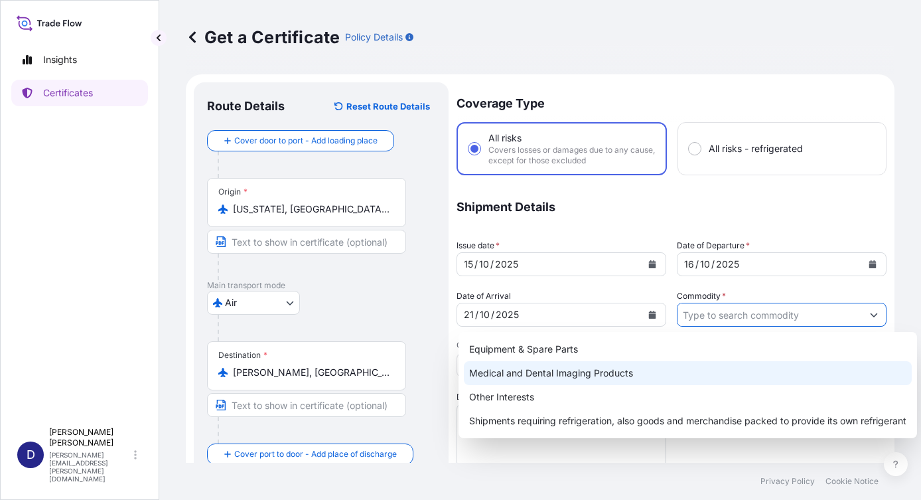
click at [517, 376] on div "Medical and Dental Imaging Products" at bounding box center [688, 373] width 448 height 24
type input "Medical and Dental Imaging Products"
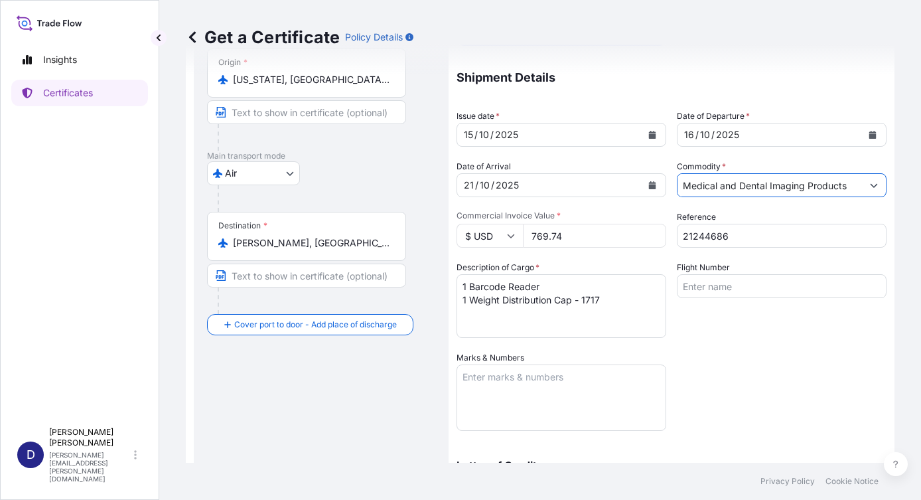
scroll to position [133, 0]
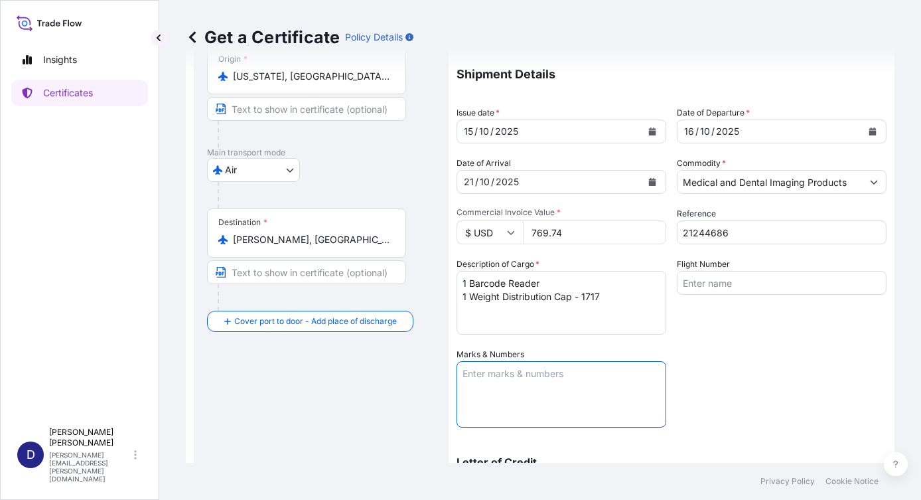
click at [522, 385] on textarea "Marks & Numbers" at bounding box center [562, 394] width 210 height 66
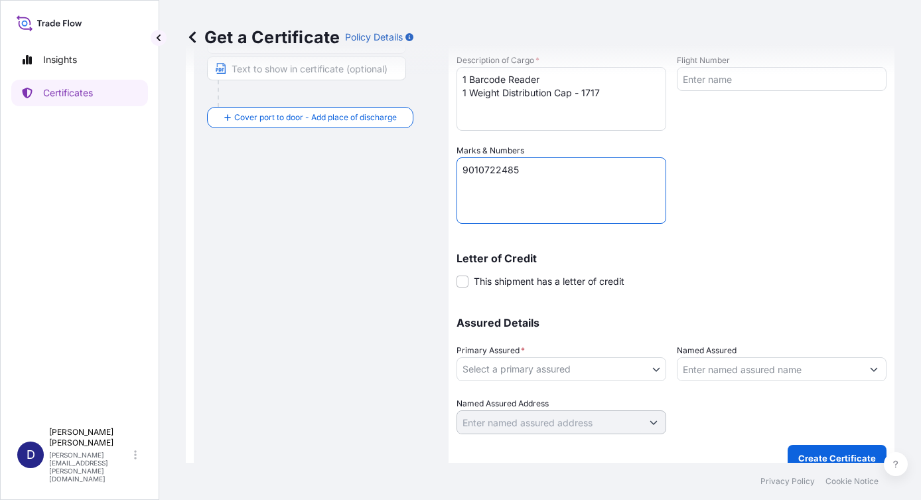
scroll to position [353, 0]
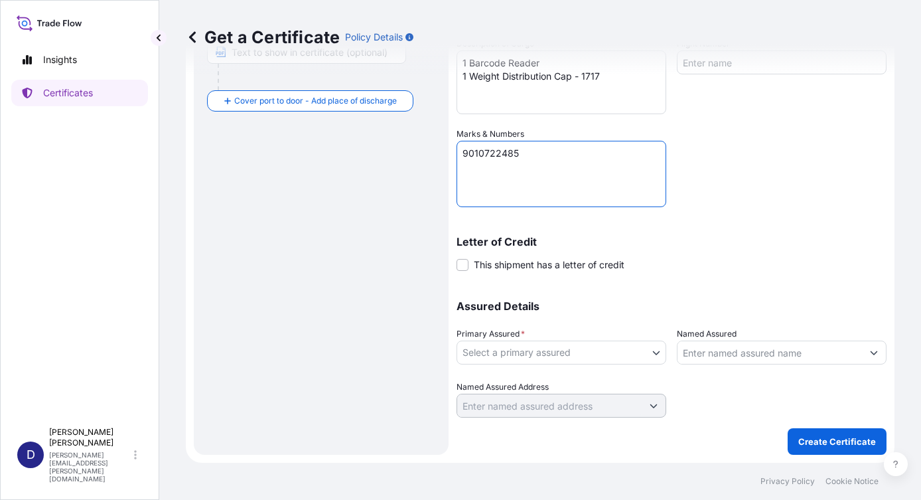
type textarea "9010722485"
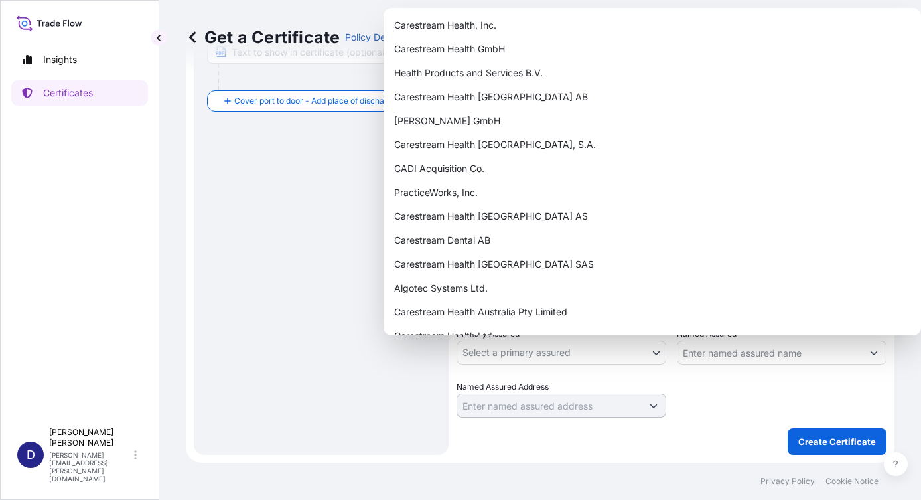
click at [654, 350] on body "Insights Certificates D Debra Kemp debra.kemp@carestream.com Get a Certificate …" at bounding box center [460, 250] width 921 height 500
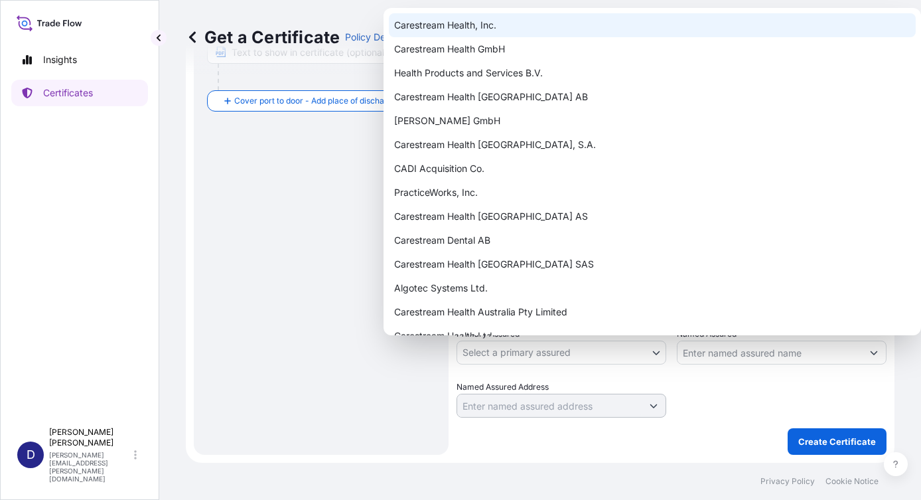
click at [432, 24] on div "Carestream Health, Inc." at bounding box center [652, 25] width 527 height 24
select select "32008"
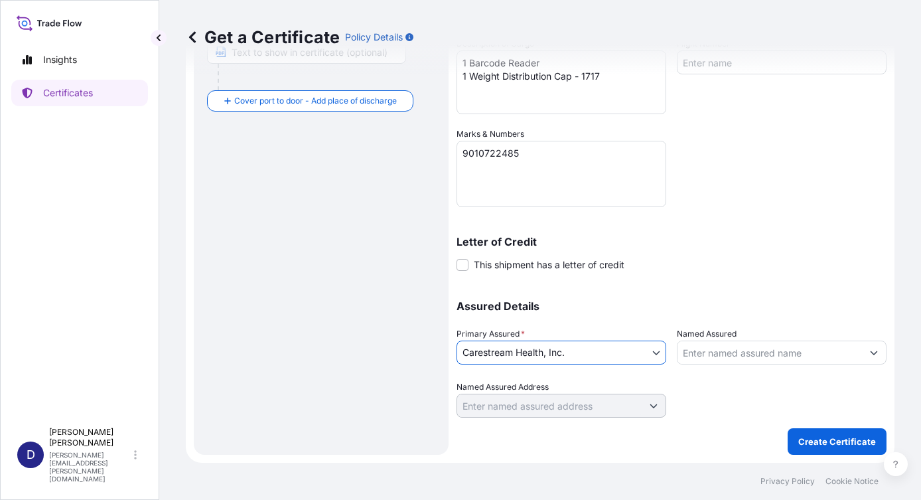
click at [702, 423] on div "Coverage Type All risks Covers losses or damages due to any cause, except for t…" at bounding box center [672, 91] width 430 height 725
click at [818, 433] on button "Create Certificate" at bounding box center [837, 441] width 99 height 27
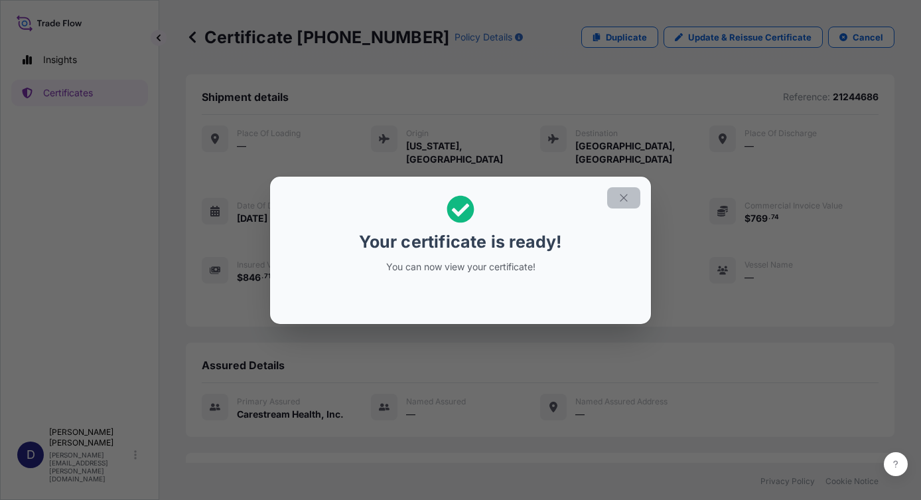
click at [623, 200] on icon "button" at bounding box center [624, 198] width 12 height 12
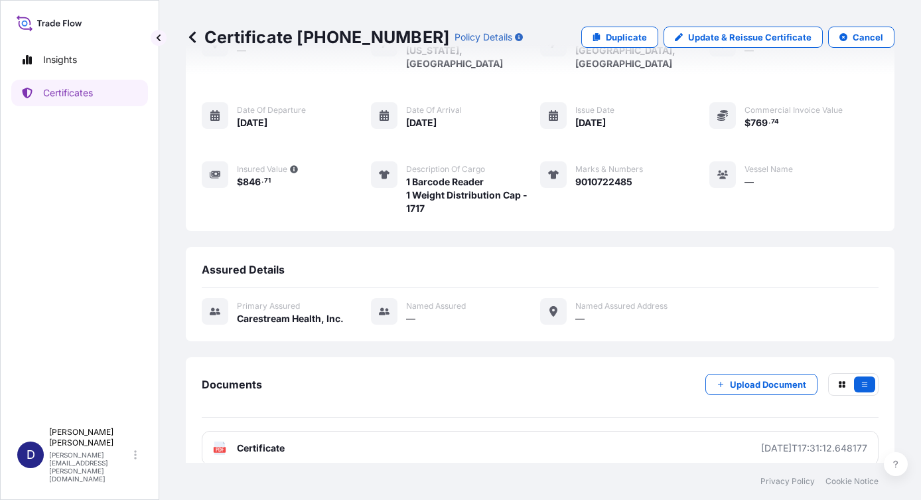
scroll to position [101, 0]
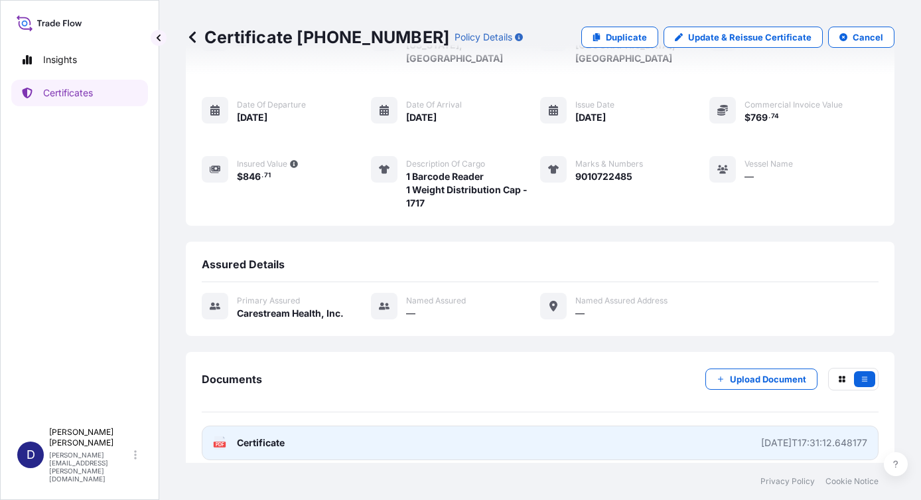
click at [307, 433] on link "PDF Certificate 2025-10-15T17:31:12.648177" at bounding box center [540, 442] width 677 height 35
